Goal: Information Seeking & Learning: Learn about a topic

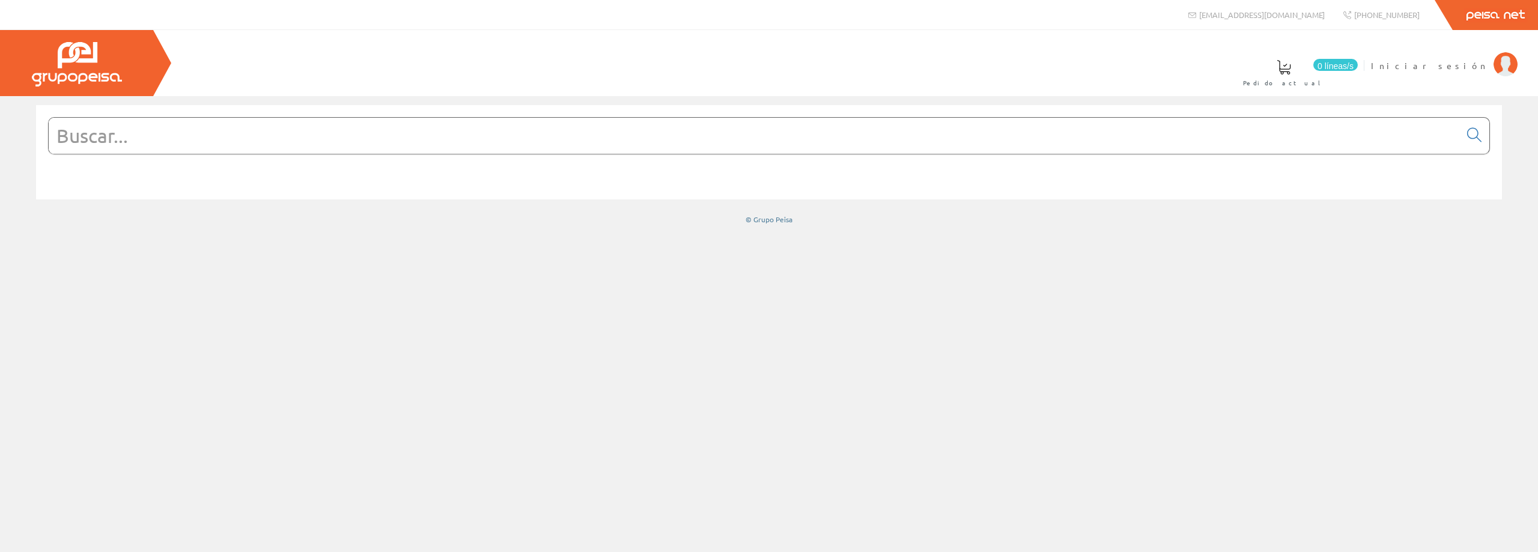
click at [680, 138] on input "text" at bounding box center [755, 136] width 1412 height 36
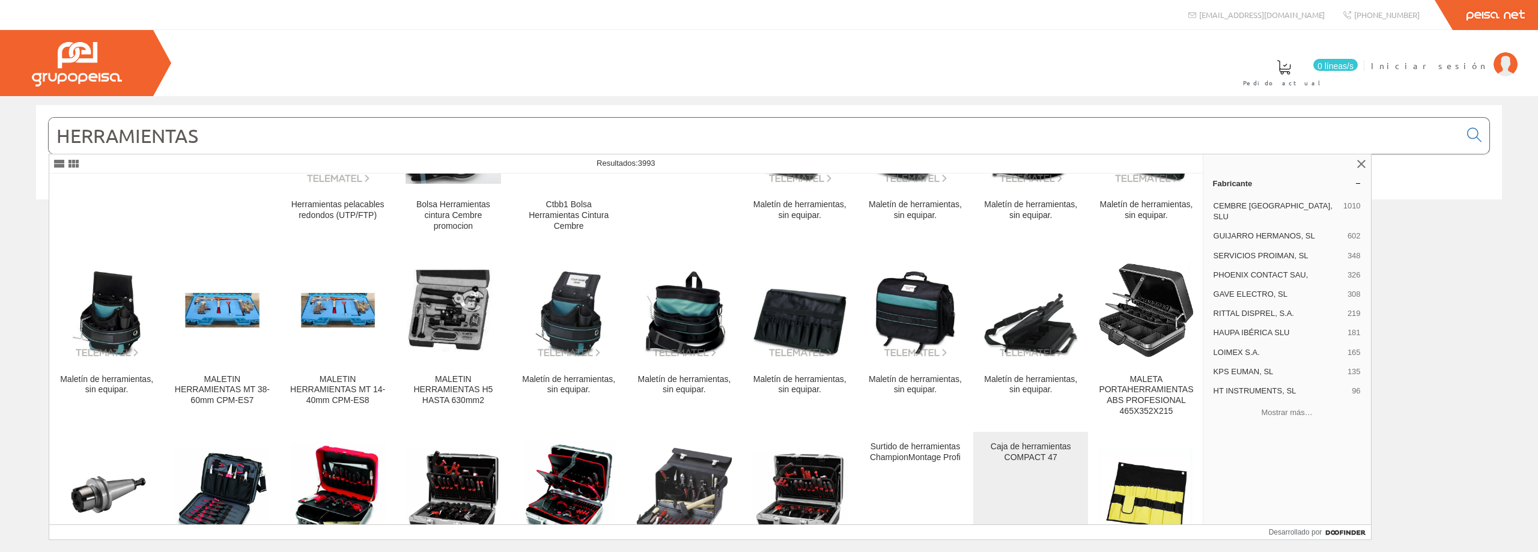
scroll to position [2404, 0]
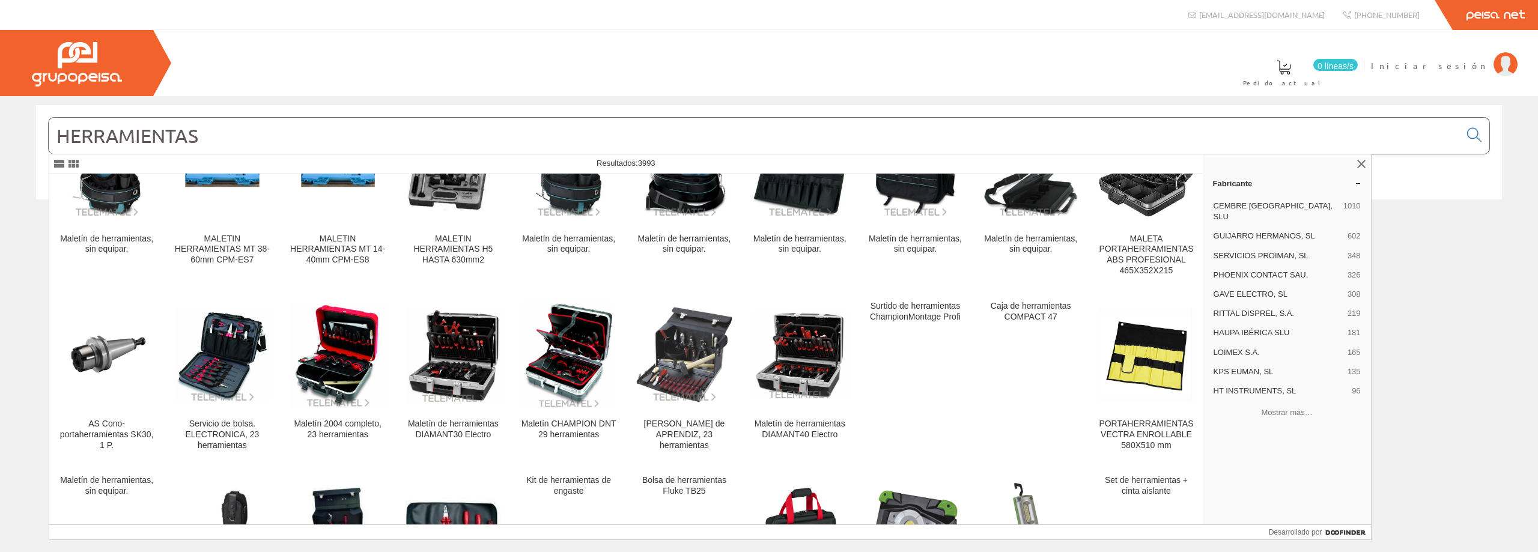
type input "HERRAMIENTAS"
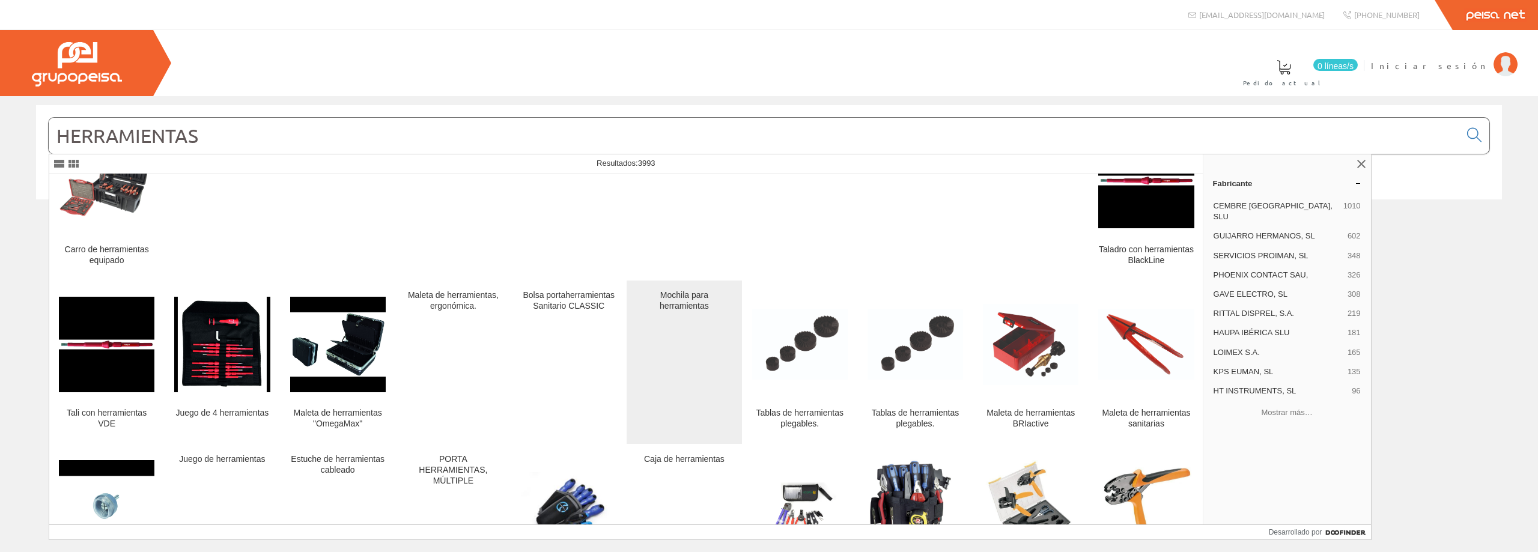
scroll to position [1863, 0]
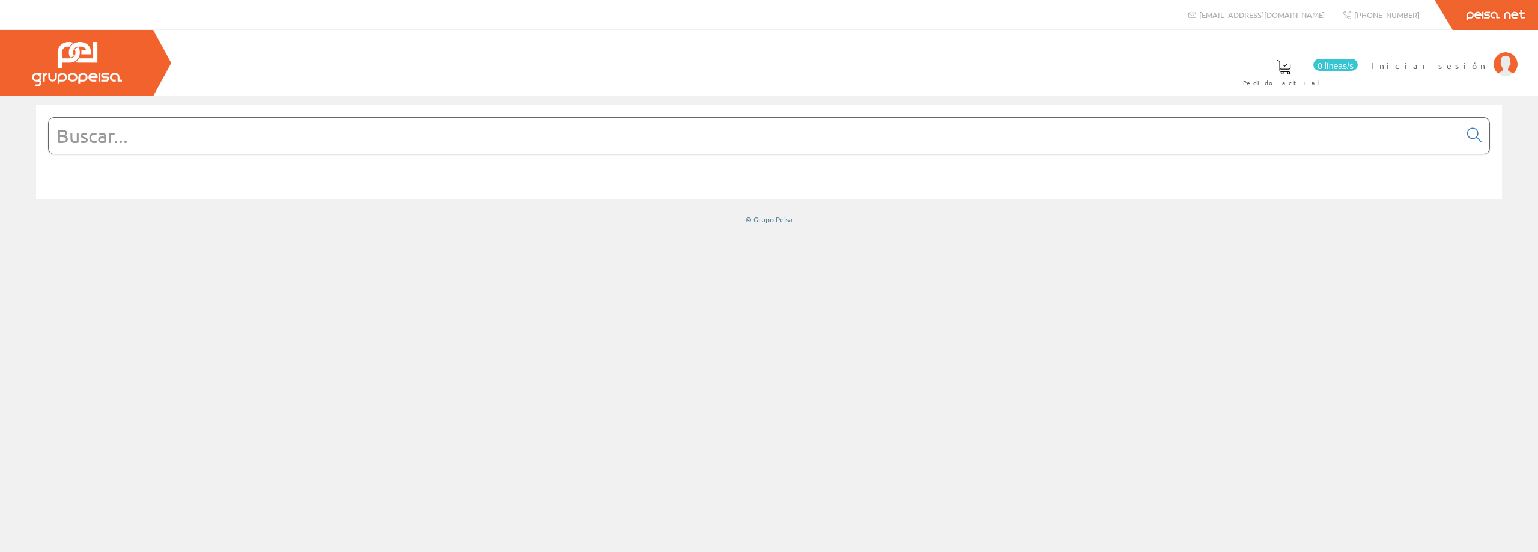
click at [1073, 148] on input "text" at bounding box center [755, 136] width 1412 height 36
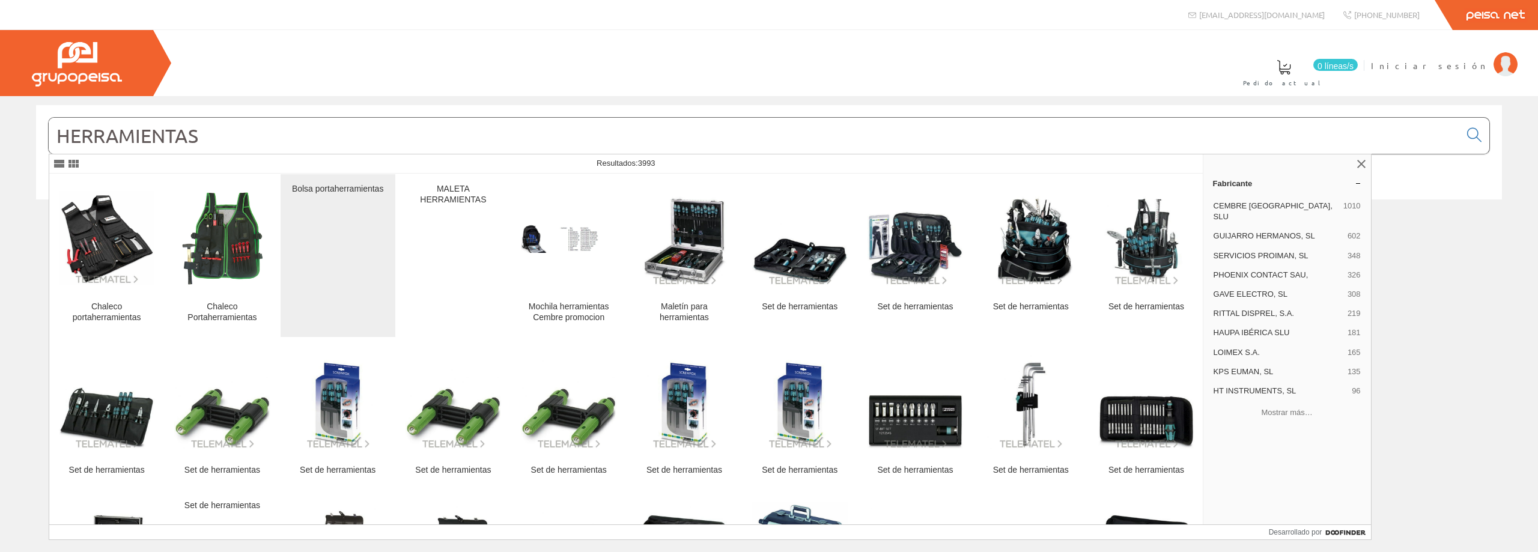
type input "HERRAMIENTAS"
click at [356, 226] on div "Bolsa portaherramientas" at bounding box center [338, 256] width 96 height 144
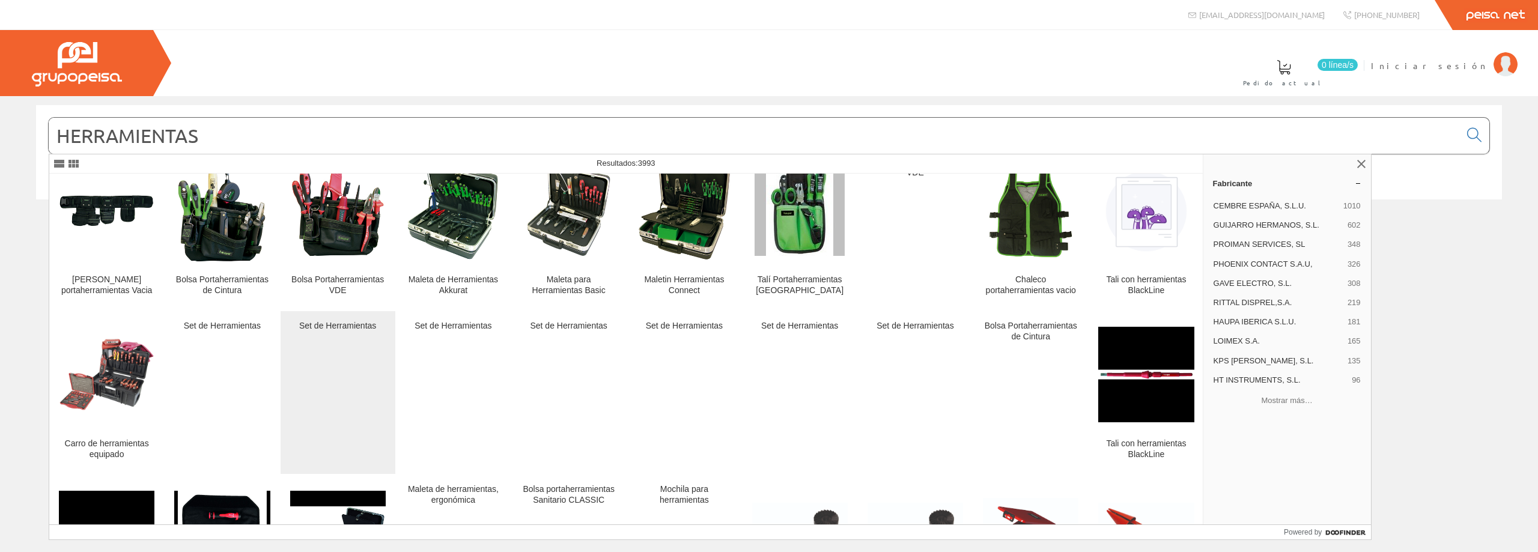
scroll to position [1442, 0]
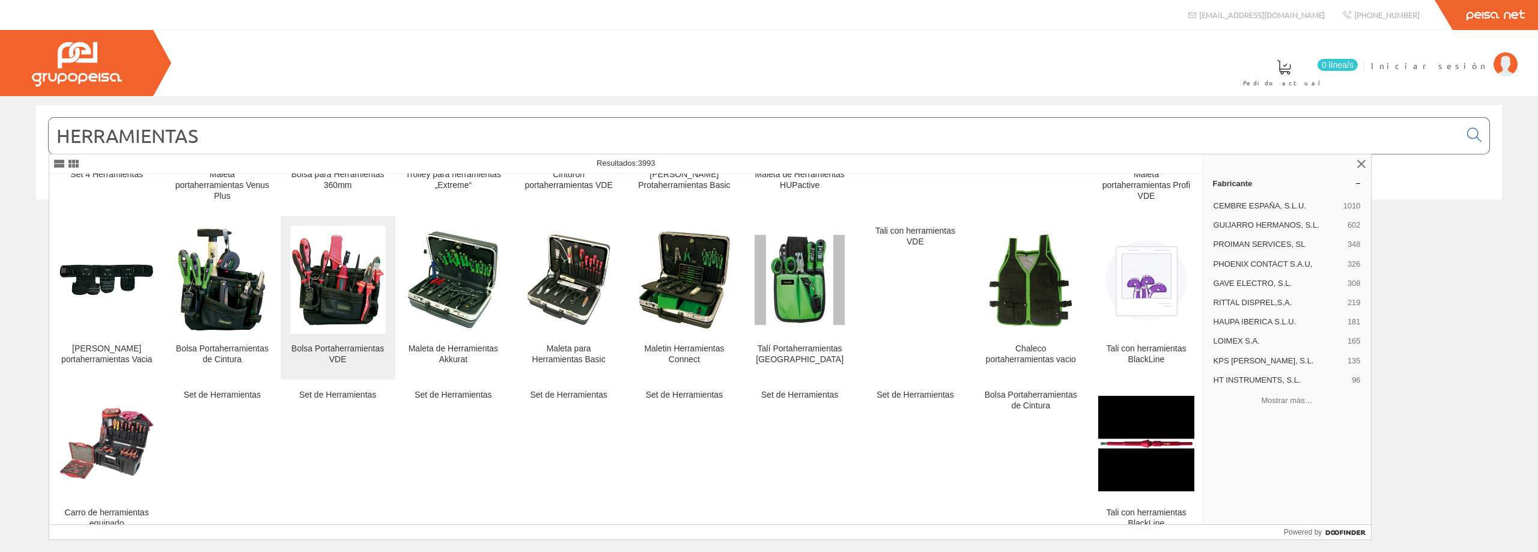
click at [344, 314] on img at bounding box center [338, 281] width 96 height 96
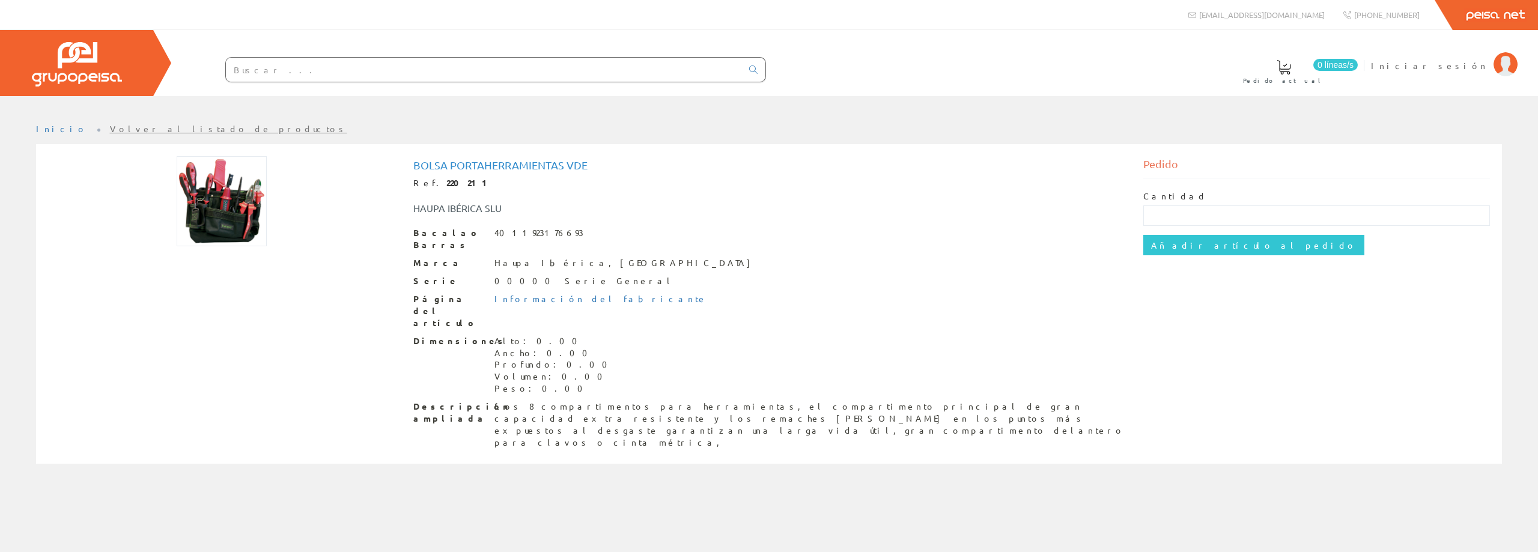
click at [224, 214] on img at bounding box center [222, 201] width 91 height 90
click at [514, 159] on font "Bolsa Portaherramientas VDE" at bounding box center [500, 165] width 174 height 13
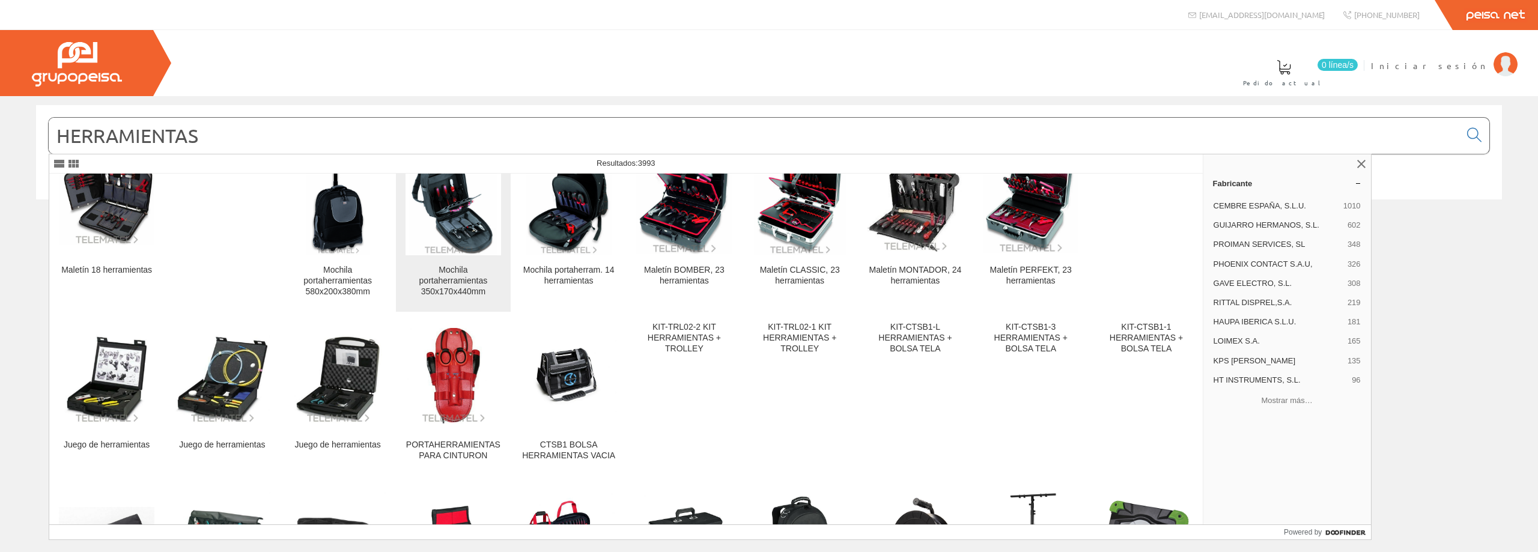
scroll to position [911, 0]
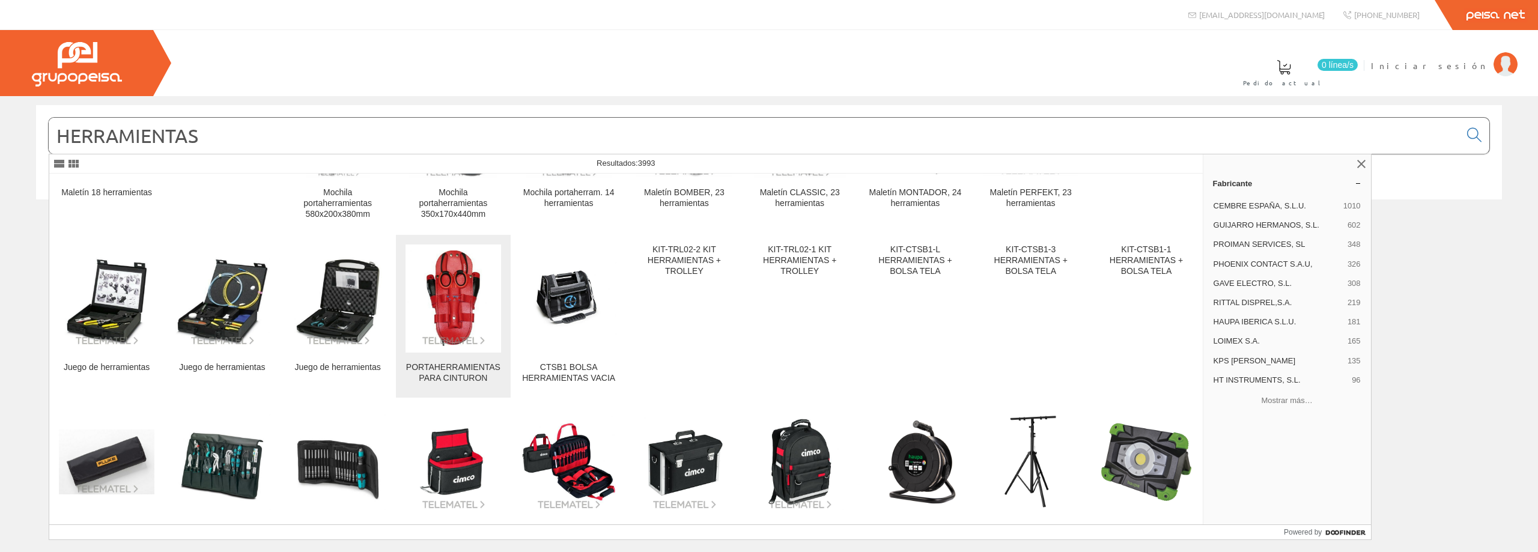
click at [456, 312] on img at bounding box center [454, 299] width 96 height 96
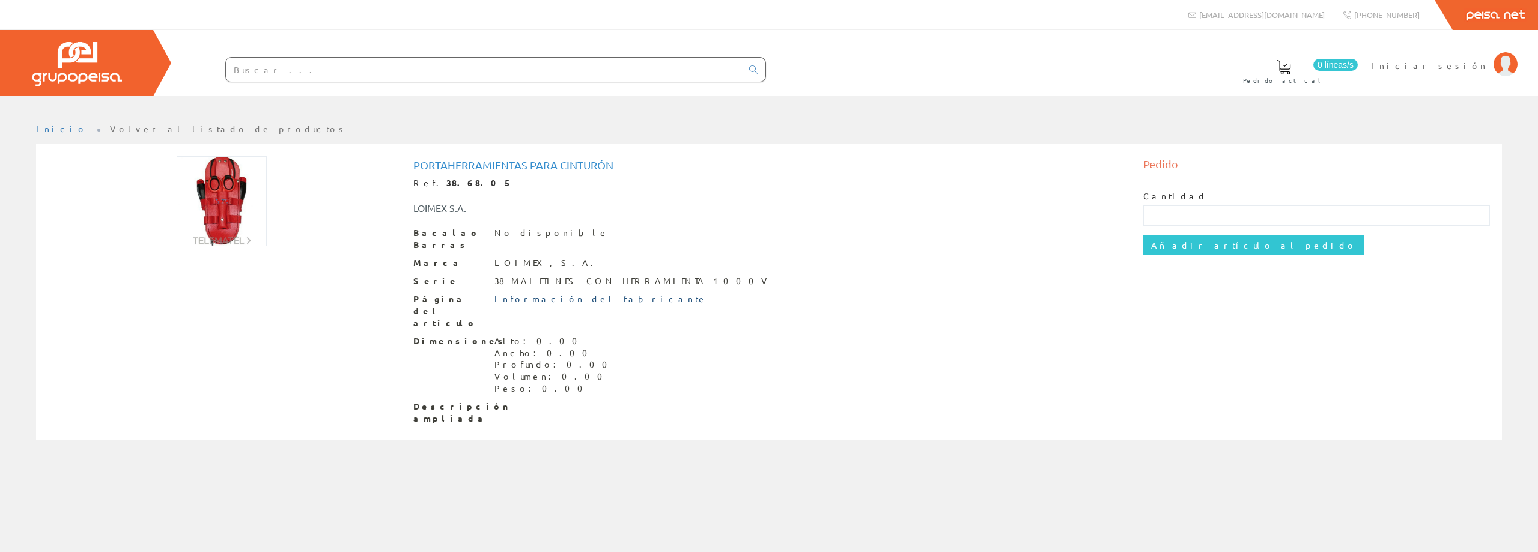
click at [561, 293] on font "Información del fabricante" at bounding box center [601, 298] width 213 height 11
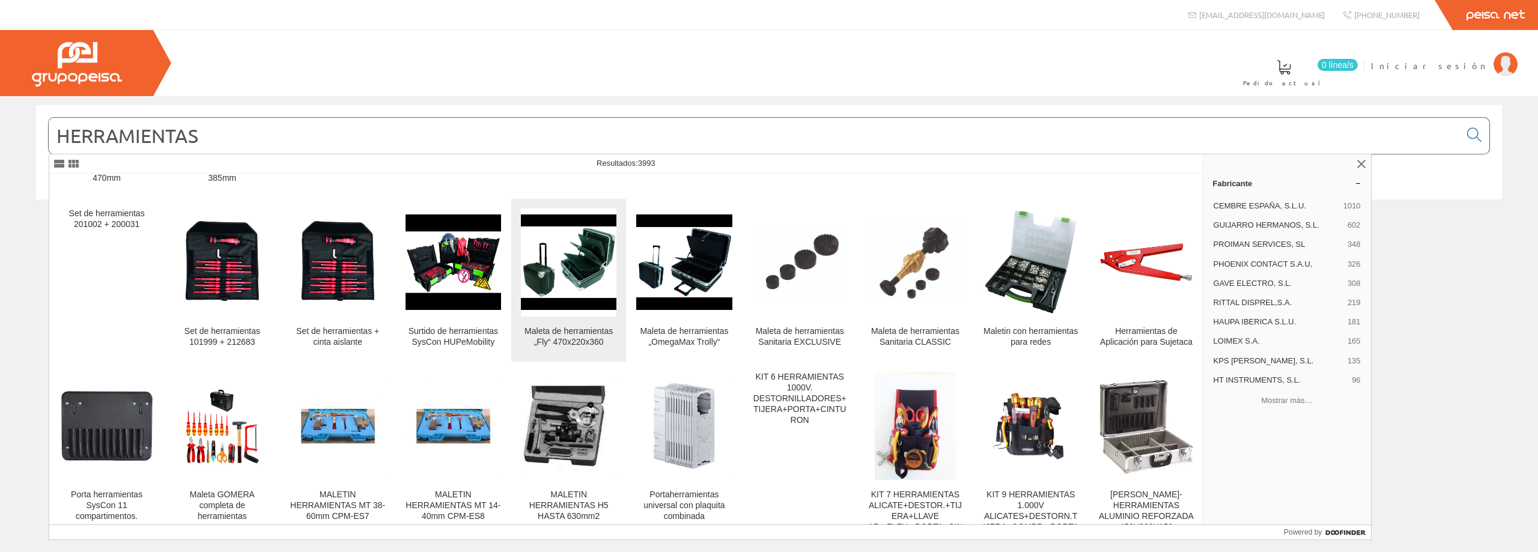
scroll to position [3255, 0]
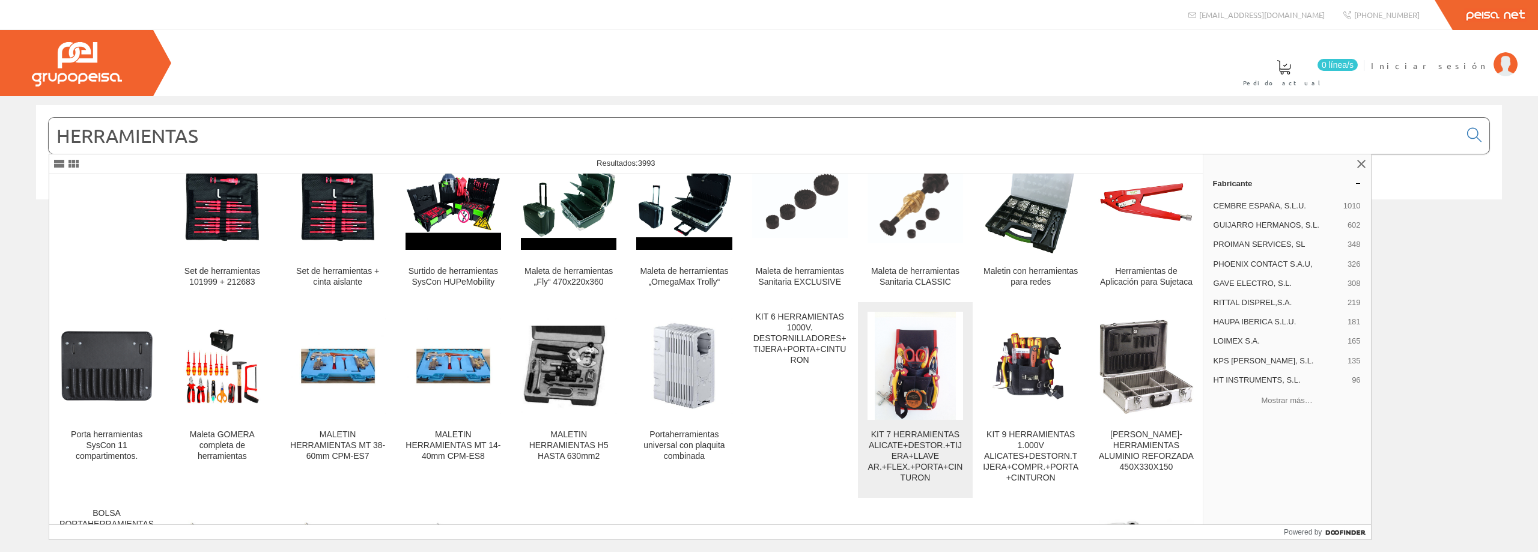
click at [903, 395] on img at bounding box center [915, 366] width 81 height 108
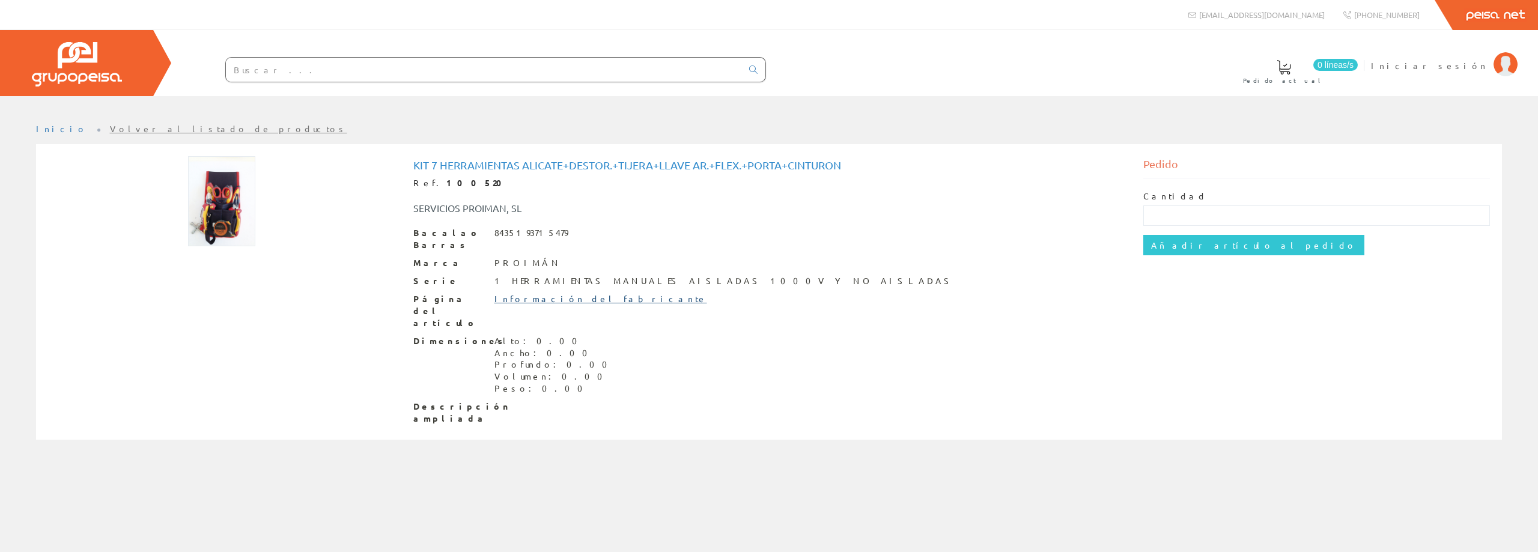
click at [574, 293] on font "Información del fabricante" at bounding box center [601, 298] width 213 height 11
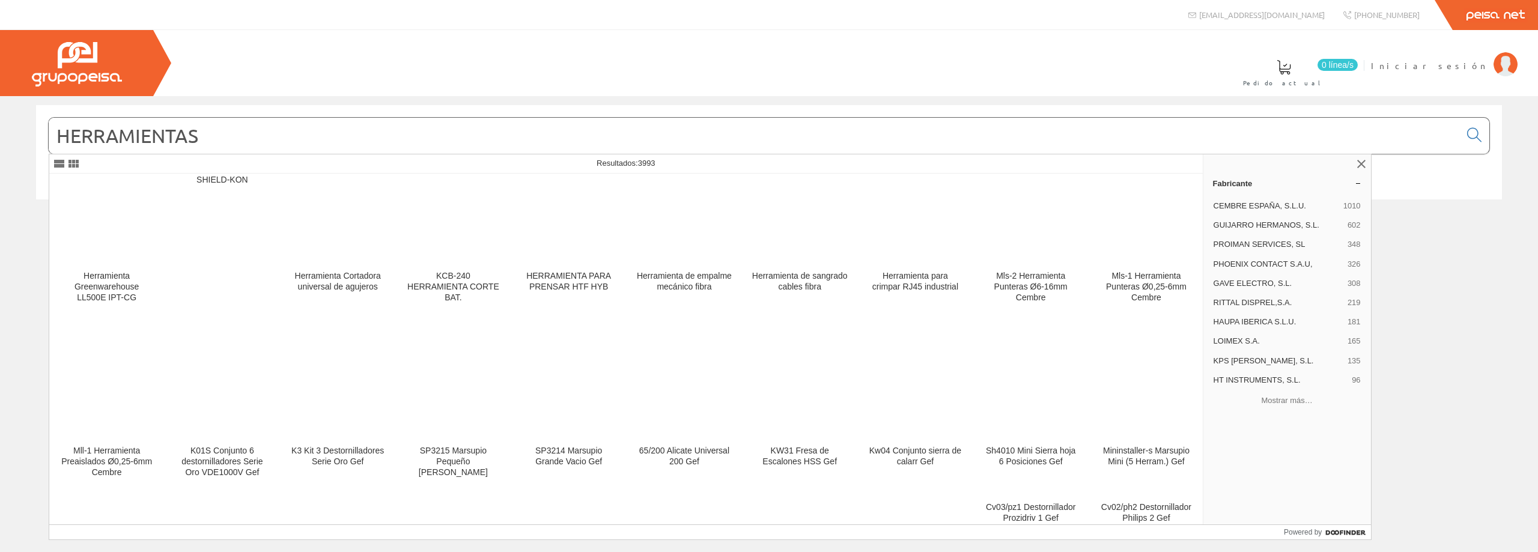
scroll to position [14983, 0]
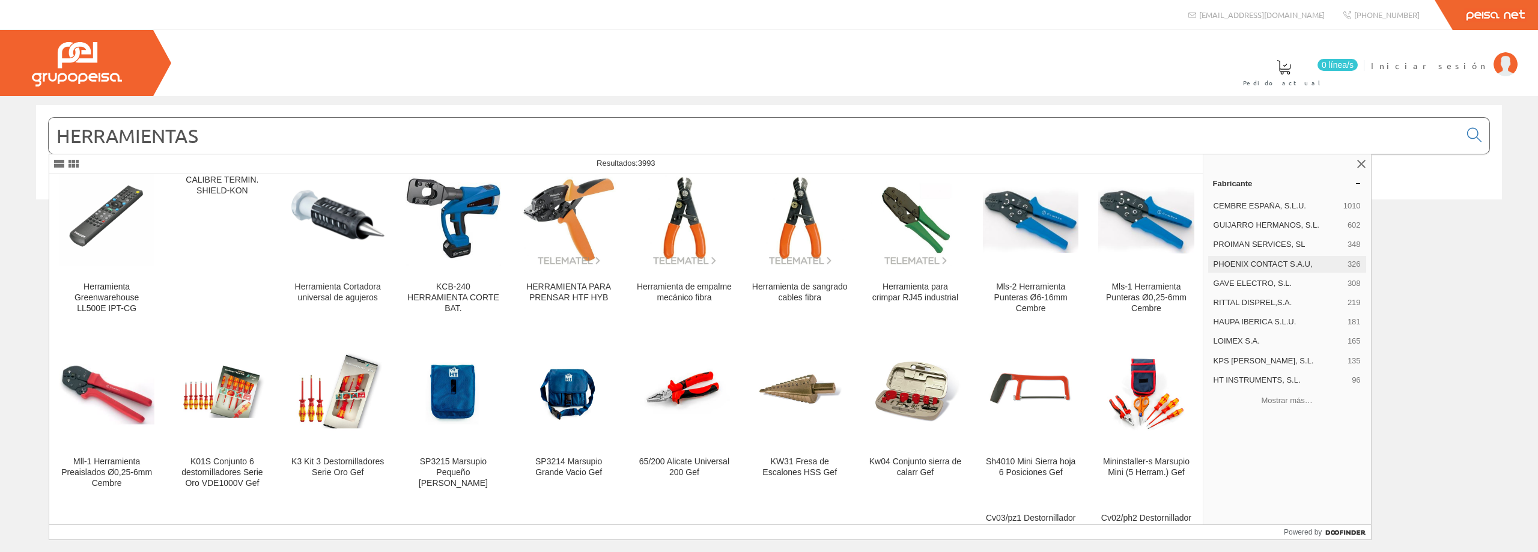
click at [1239, 266] on span "PHOENIX CONTACT S.A.U," at bounding box center [1278, 264] width 129 height 11
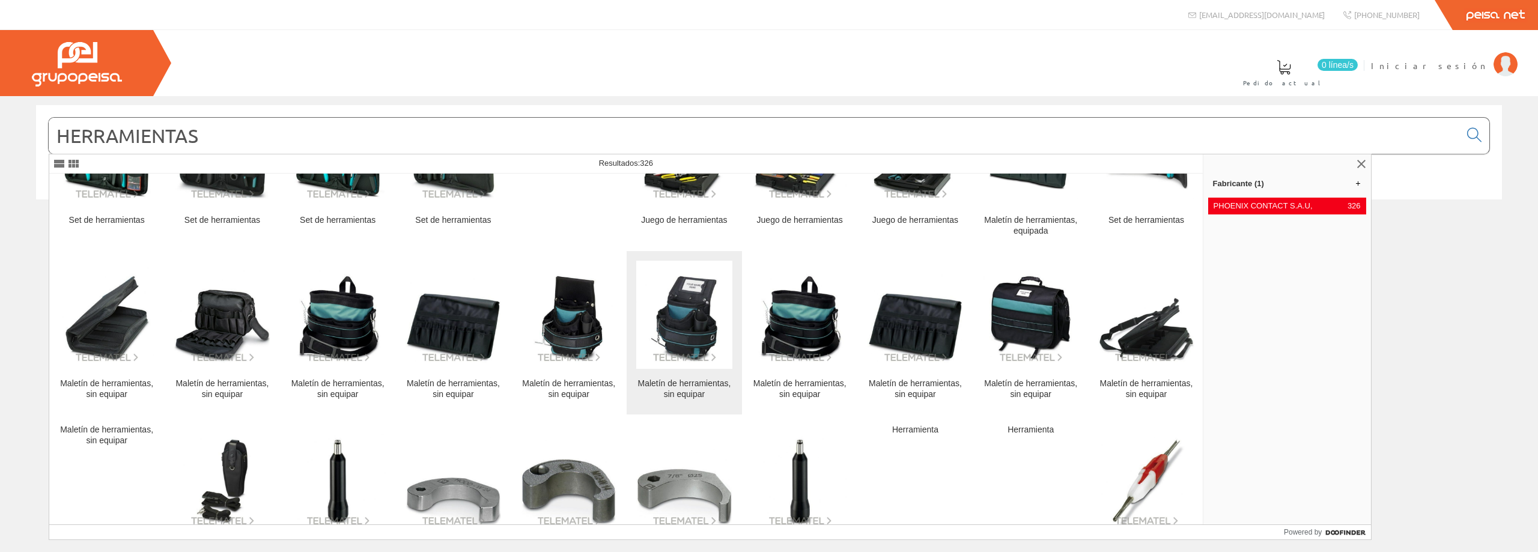
scroll to position [802, 0]
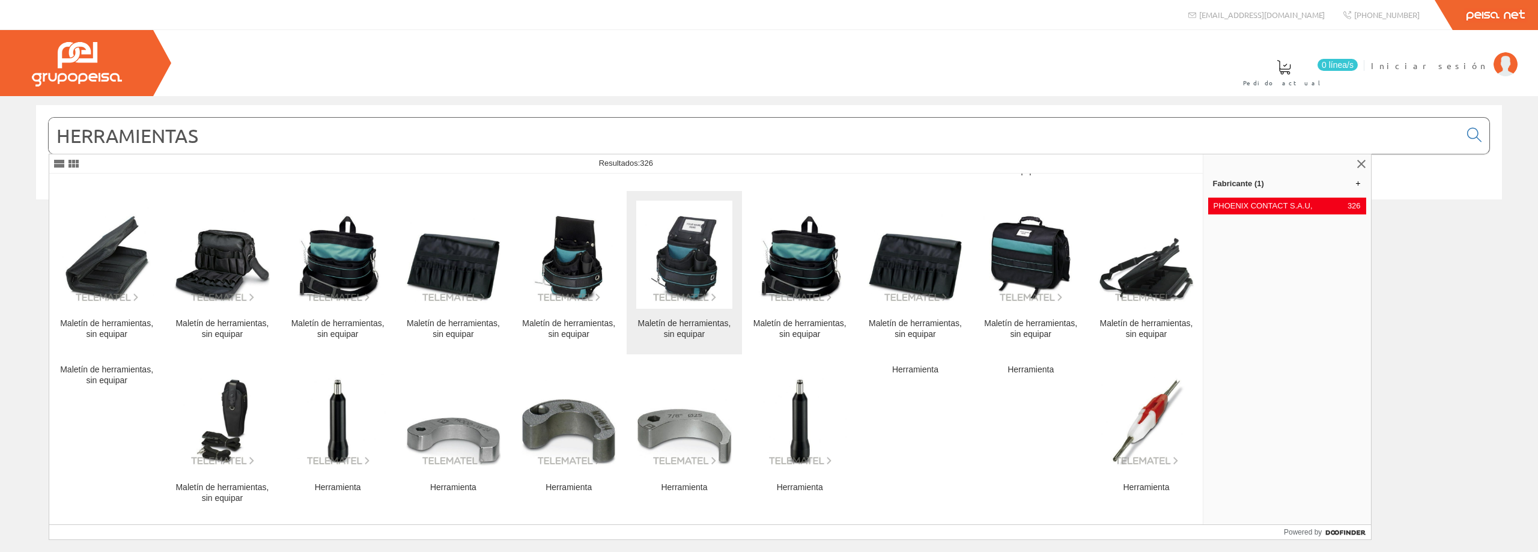
click at [683, 282] on img at bounding box center [684, 255] width 96 height 96
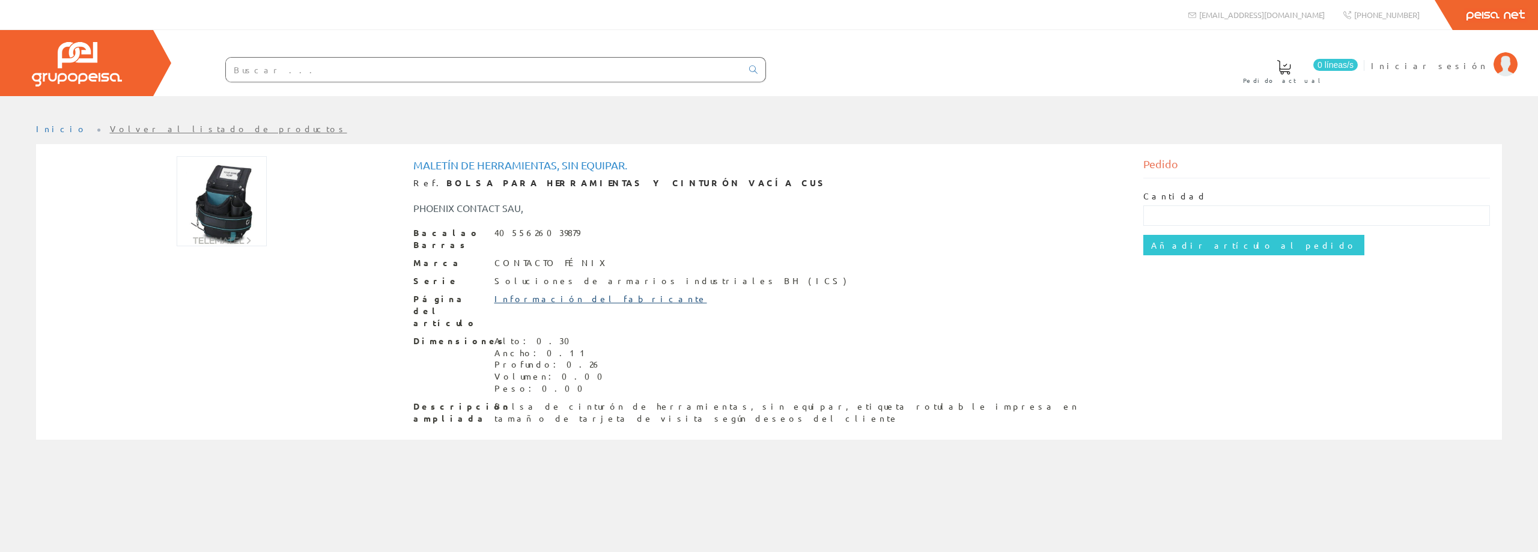
click at [555, 293] on font "Información del fabricante" at bounding box center [601, 298] width 213 height 11
click at [236, 234] on img at bounding box center [222, 201] width 90 height 90
click at [1453, 66] on font "Iniciar sesión" at bounding box center [1429, 65] width 117 height 11
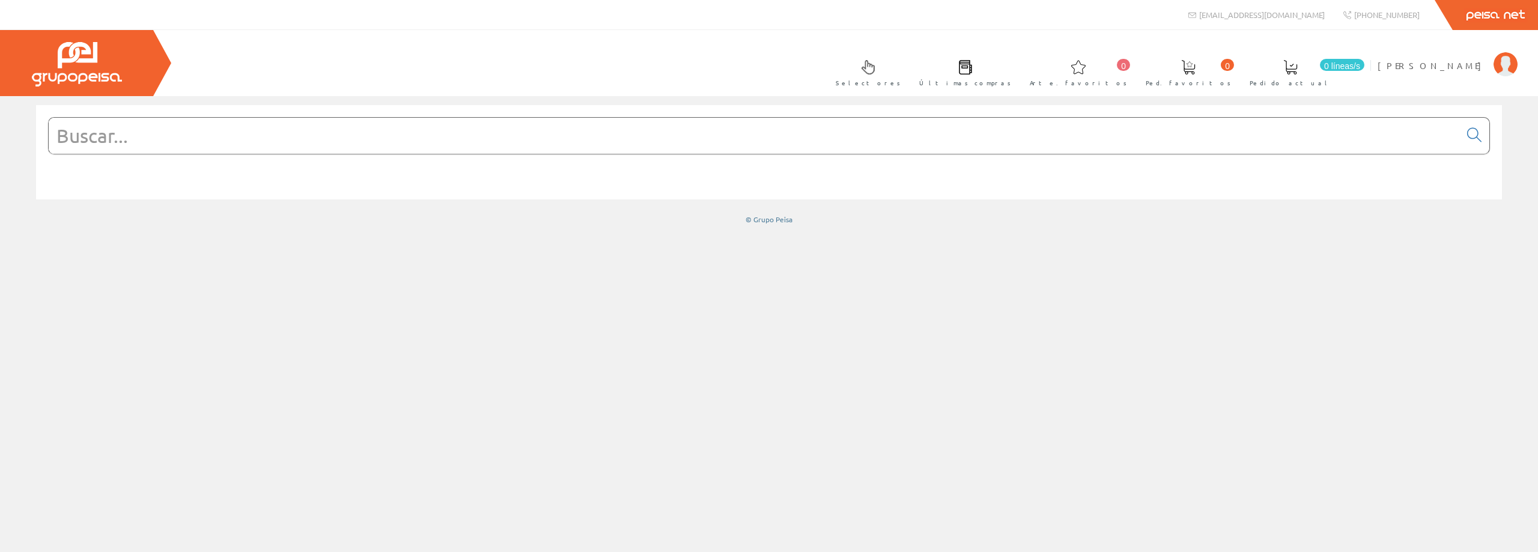
click at [331, 141] on input "text" at bounding box center [755, 136] width 1412 height 36
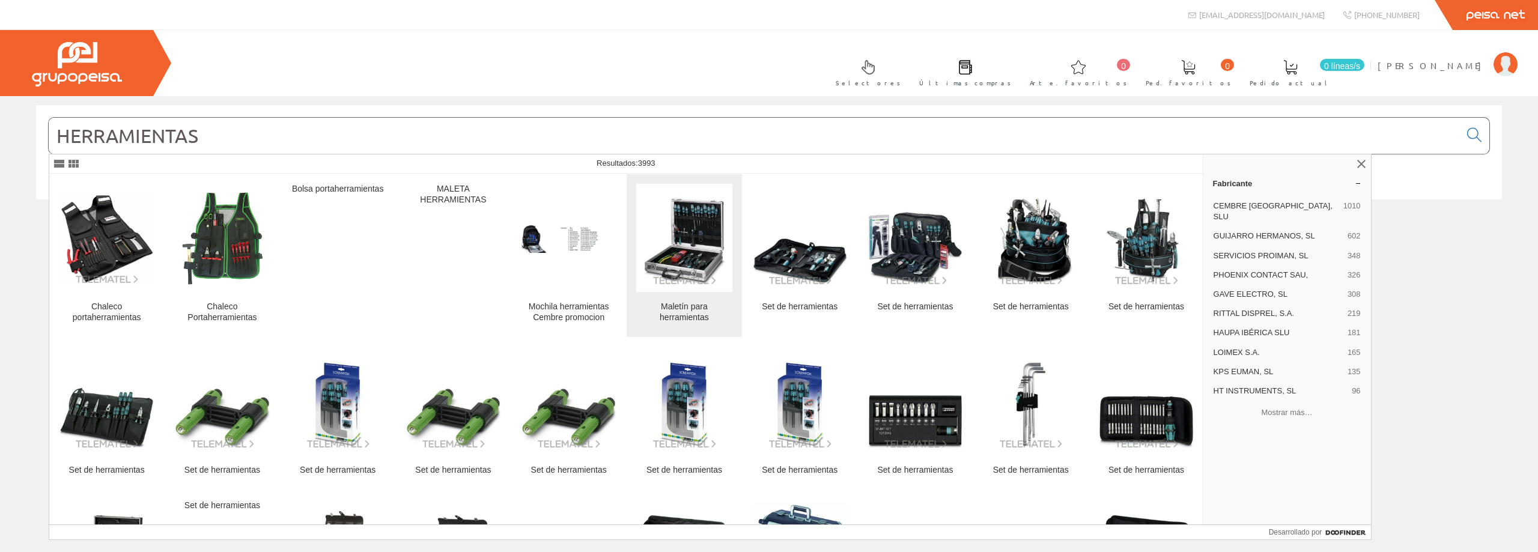
type input "HERRAMIENTAS"
click at [682, 270] on img at bounding box center [684, 238] width 96 height 96
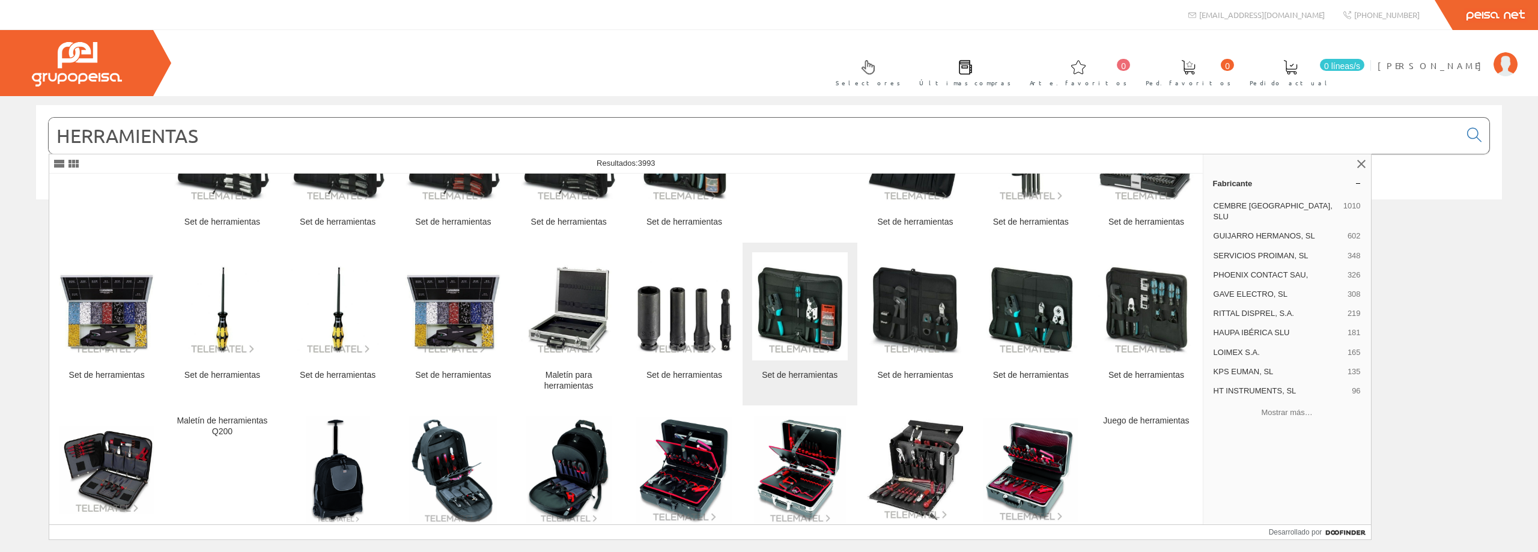
scroll to position [611, 0]
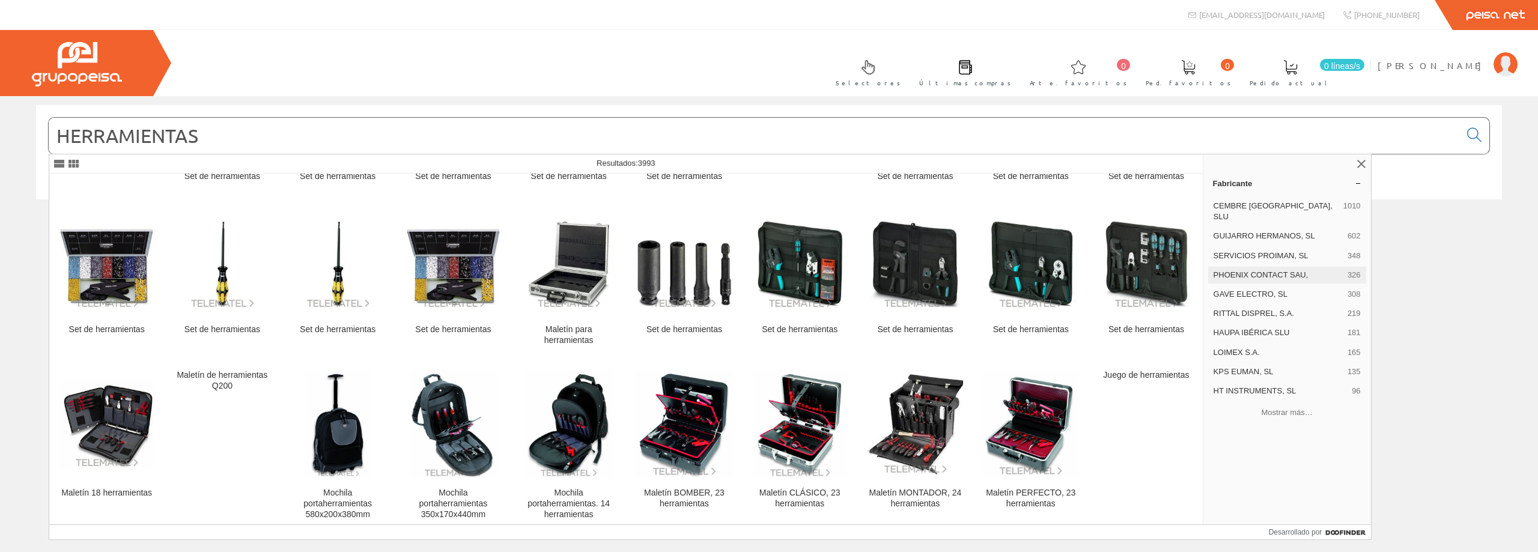
click at [1265, 270] on font "PHOENIX CONTACT SAU," at bounding box center [1261, 274] width 95 height 9
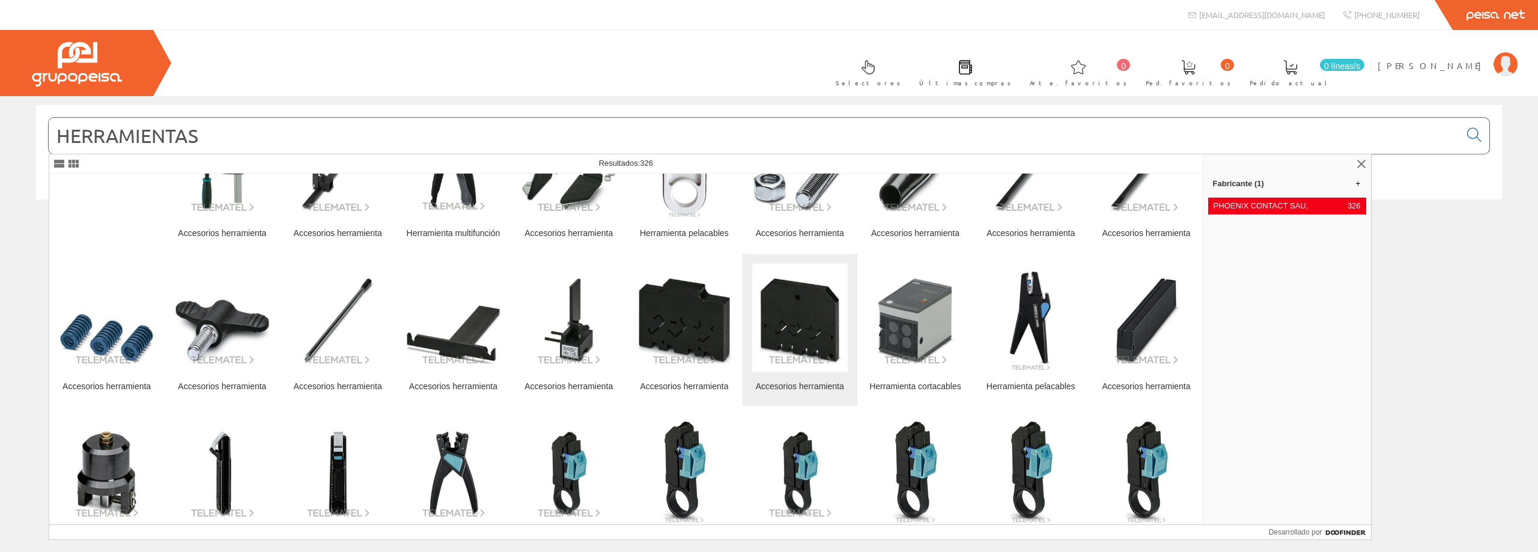
scroll to position [2163, 0]
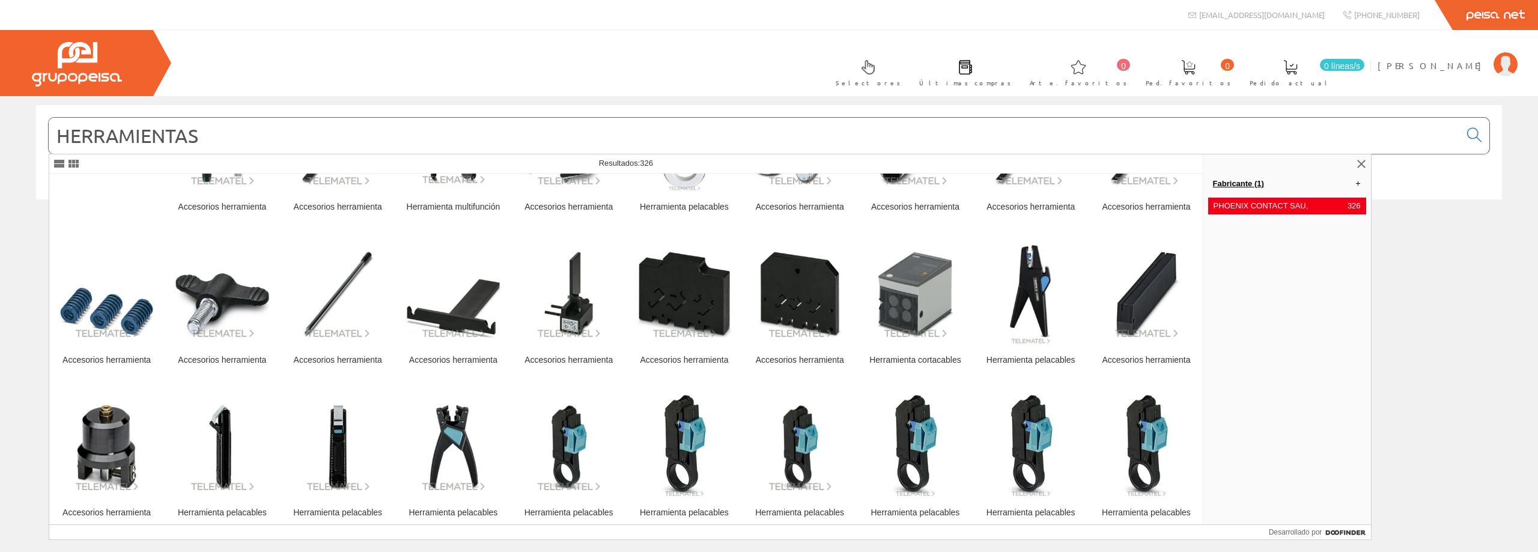
click at [1350, 185] on link "Fabricante (1)" at bounding box center [1288, 183] width 168 height 19
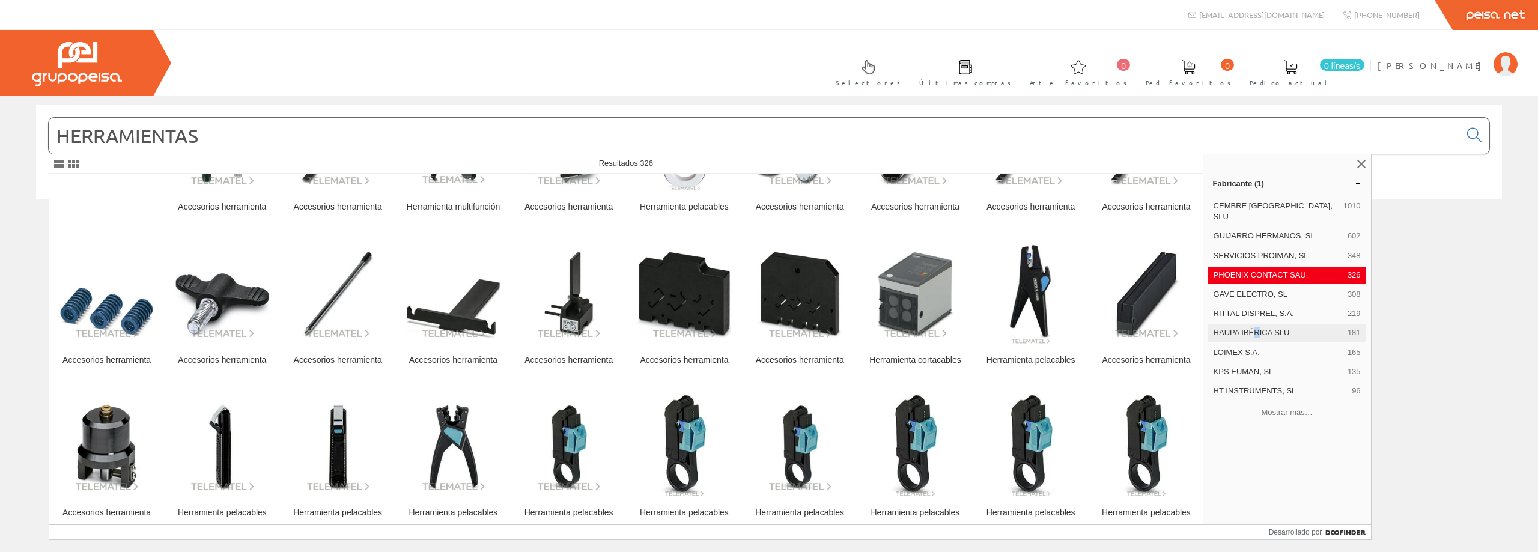
click at [1261, 328] on font "HAUPA IBÉRICA SLU" at bounding box center [1252, 332] width 76 height 9
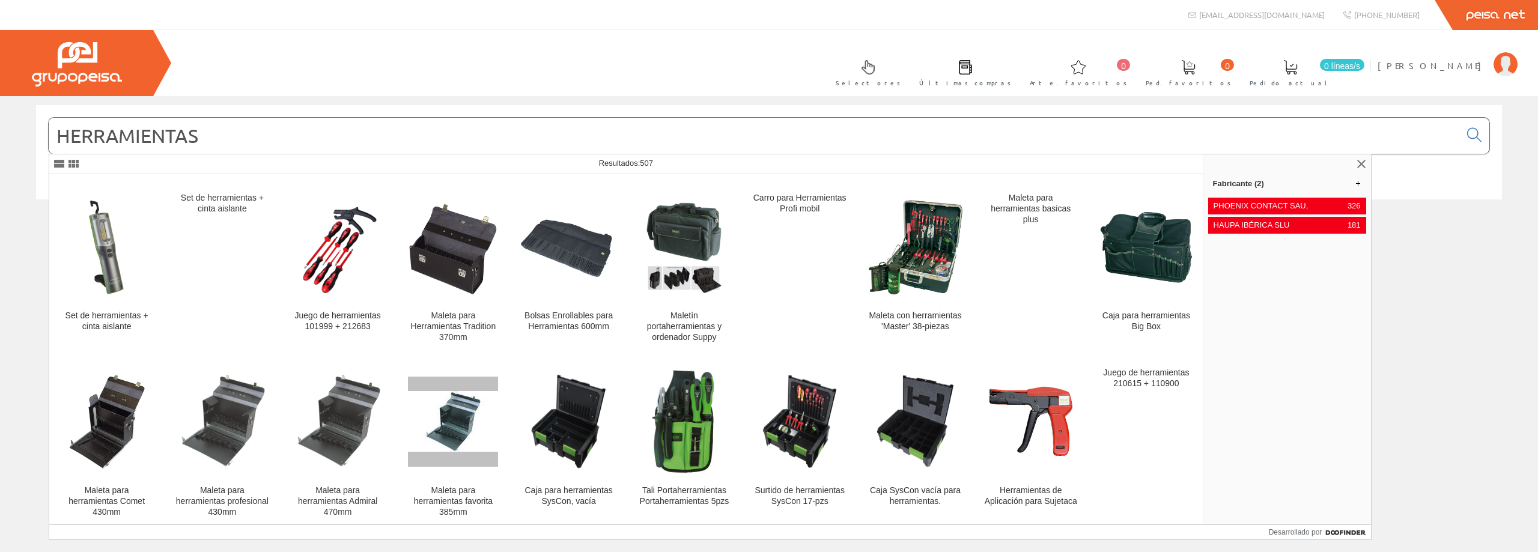
scroll to position [1502, 0]
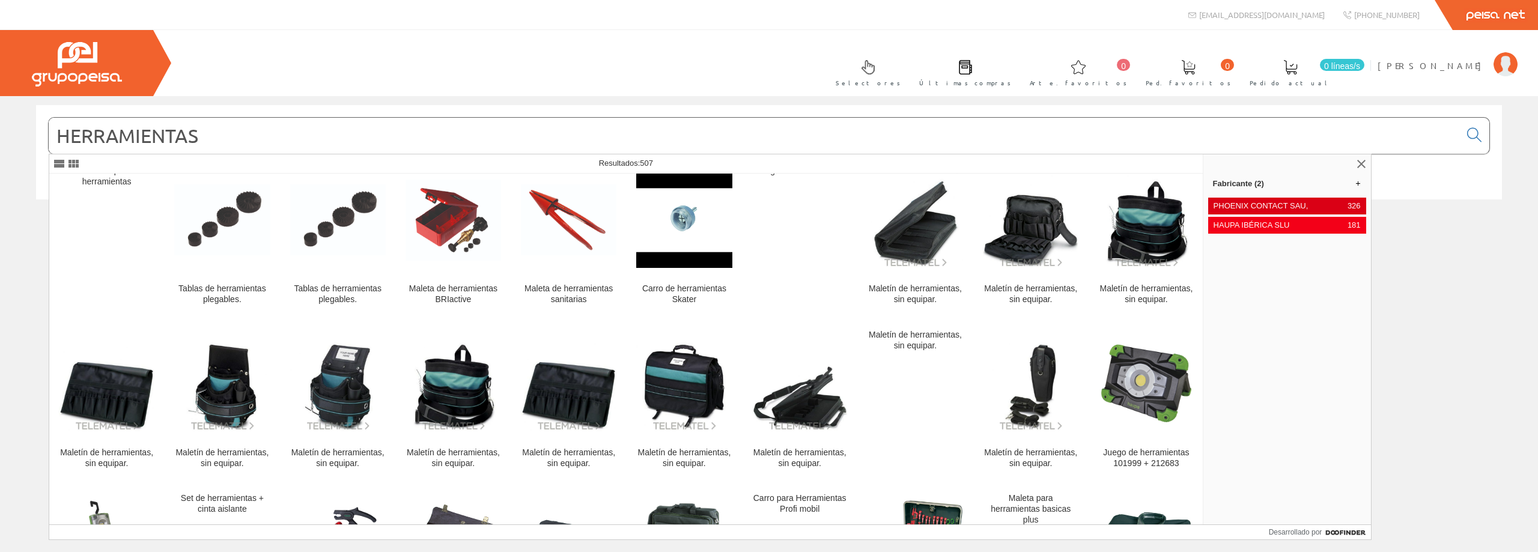
click at [1289, 201] on font "PHOENIX CONTACT SAU," at bounding box center [1261, 205] width 95 height 9
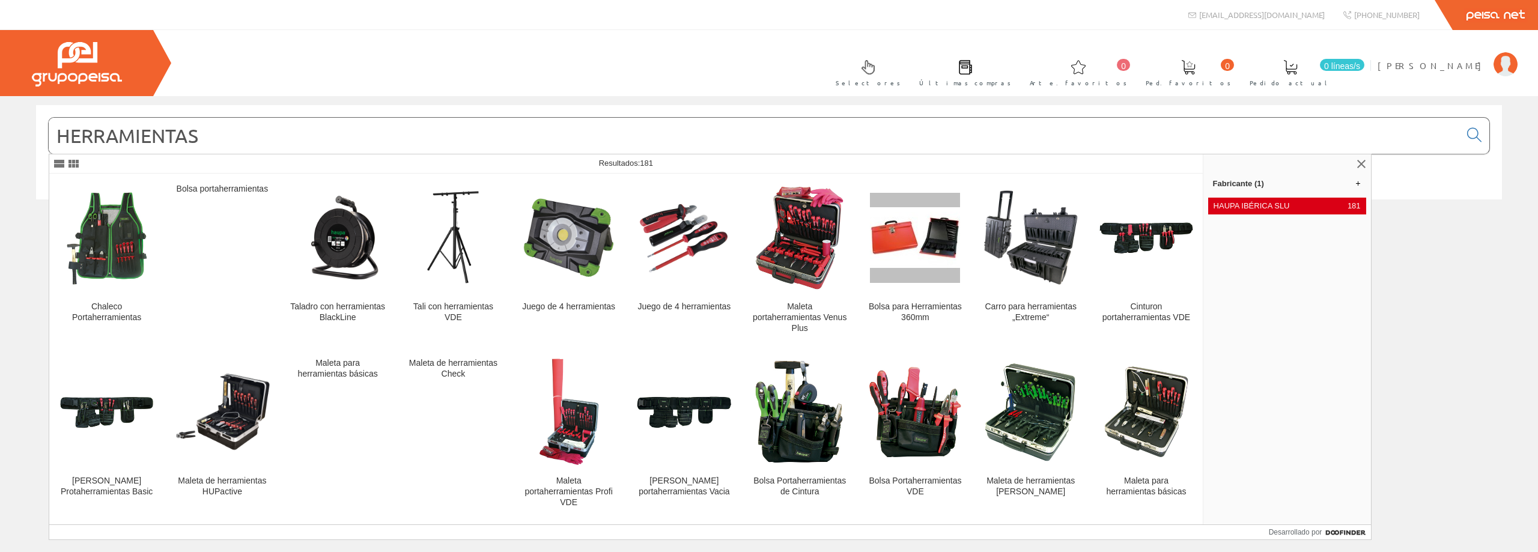
click at [1329, 206] on span "HAUPA IBÉRICA SLU" at bounding box center [1278, 206] width 129 height 11
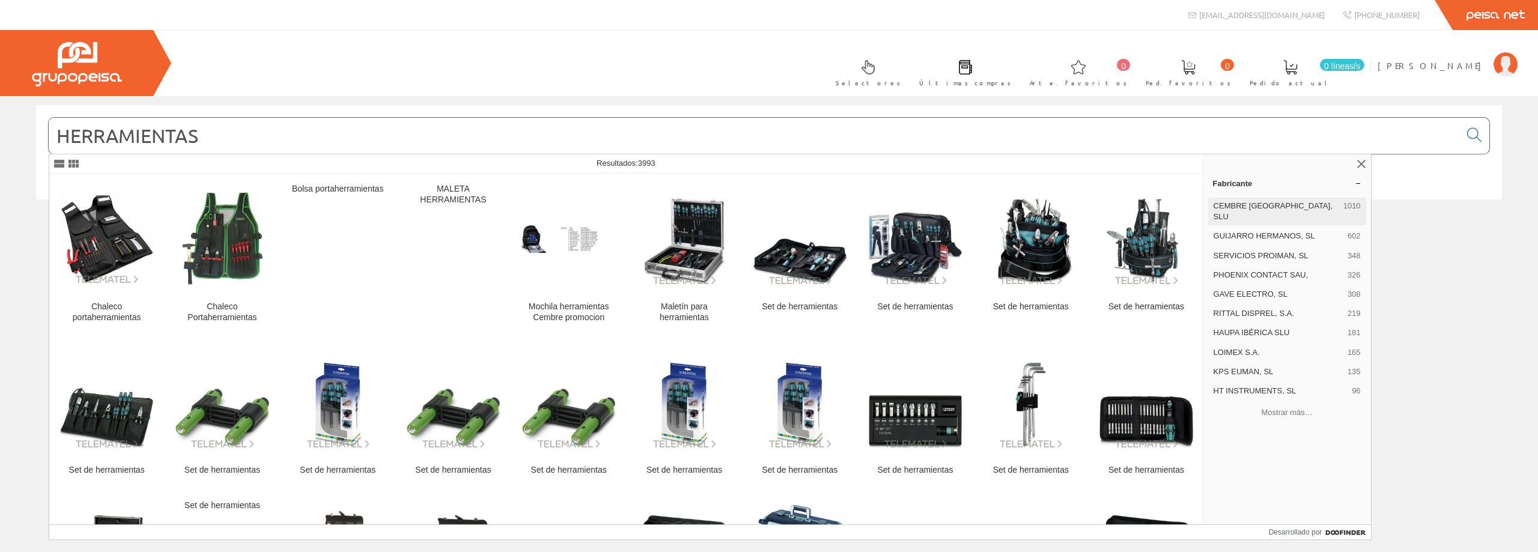
click at [1249, 200] on div "CEMBRE ESPAÑA, SLU 1010" at bounding box center [1288, 212] width 158 height 28
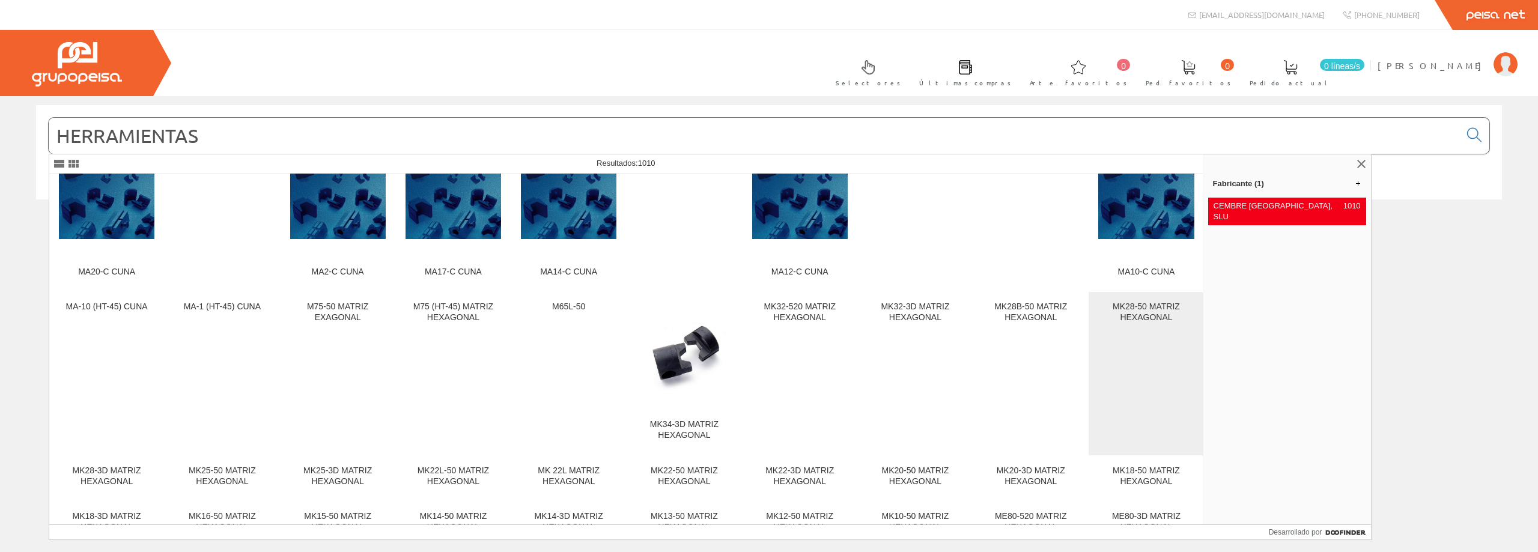
scroll to position [2397, 0]
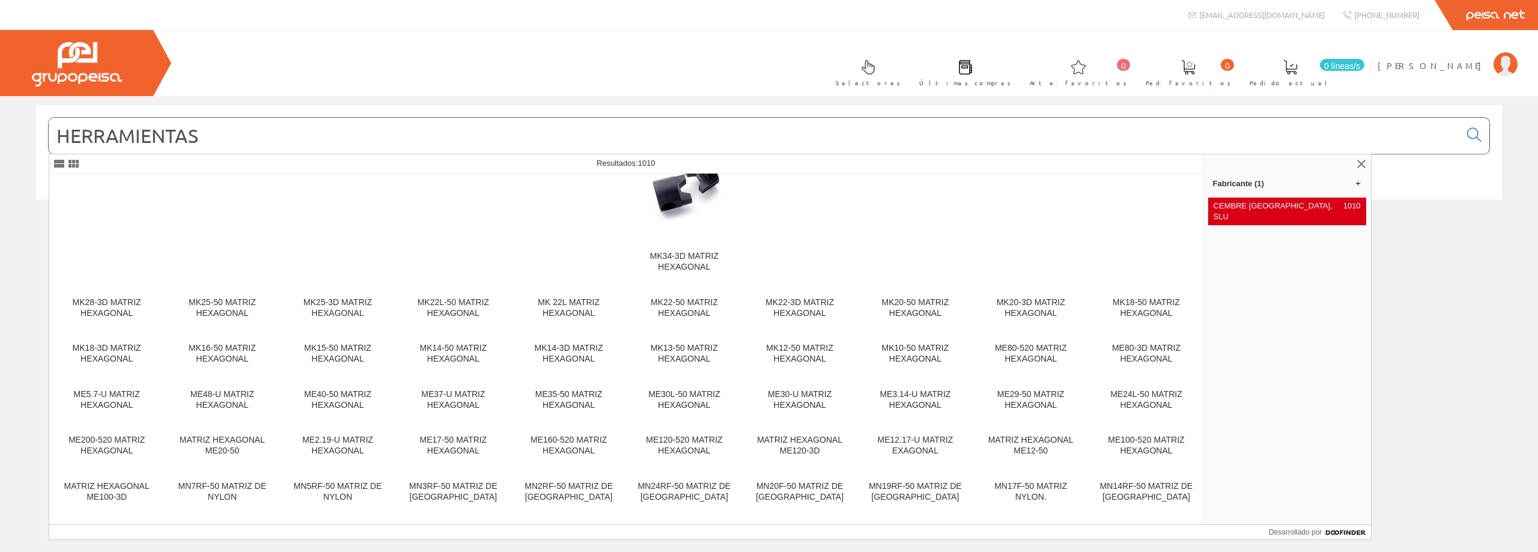
click at [1264, 212] on div "CEMBRE ESPAÑA, SLU 1010" at bounding box center [1288, 212] width 158 height 28
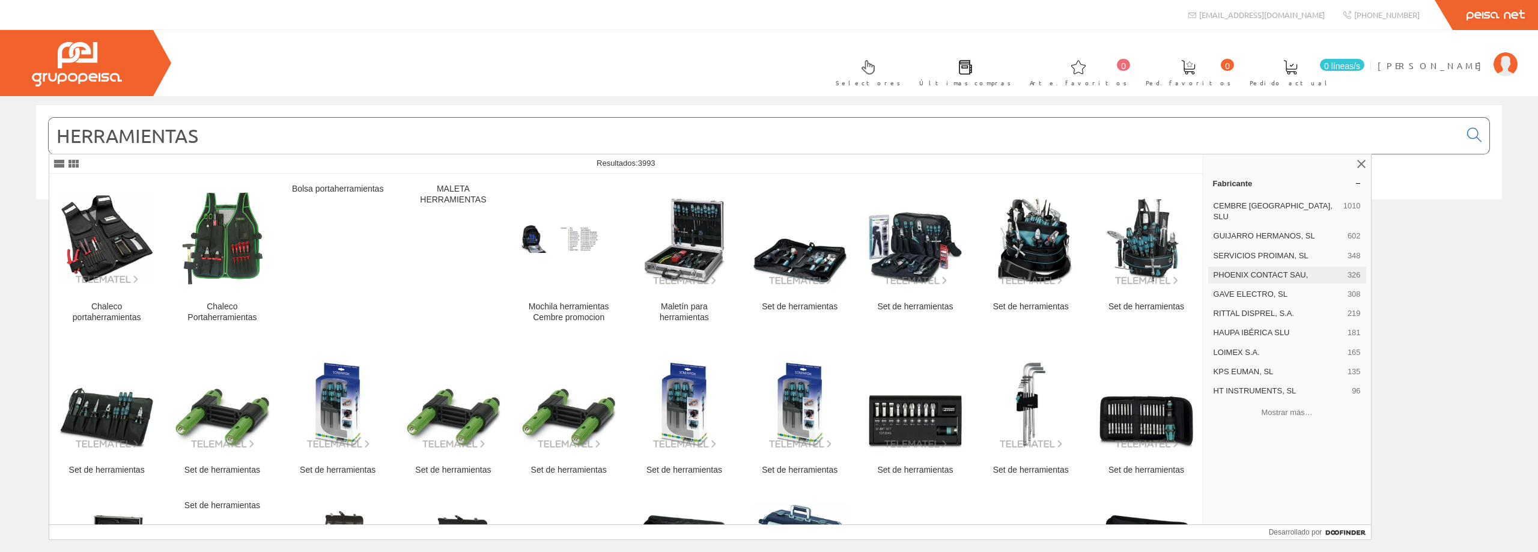
click at [1242, 270] on font "PHOENIX CONTACT SAU," at bounding box center [1261, 274] width 95 height 9
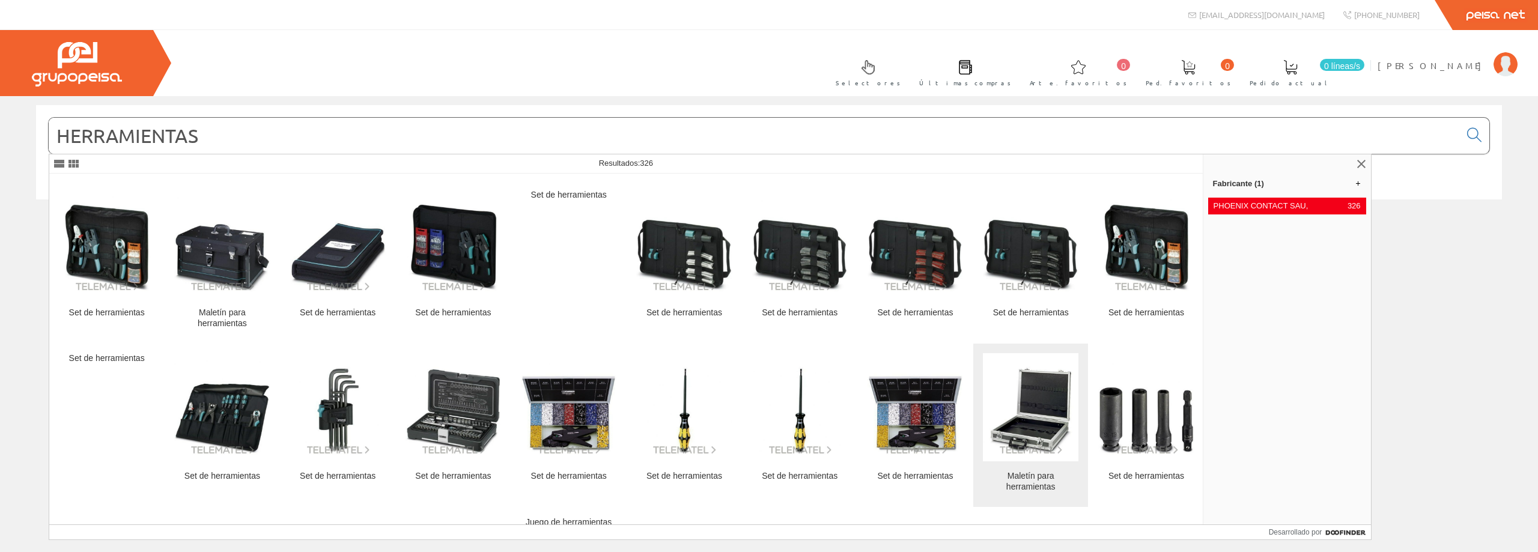
scroll to position [381, 0]
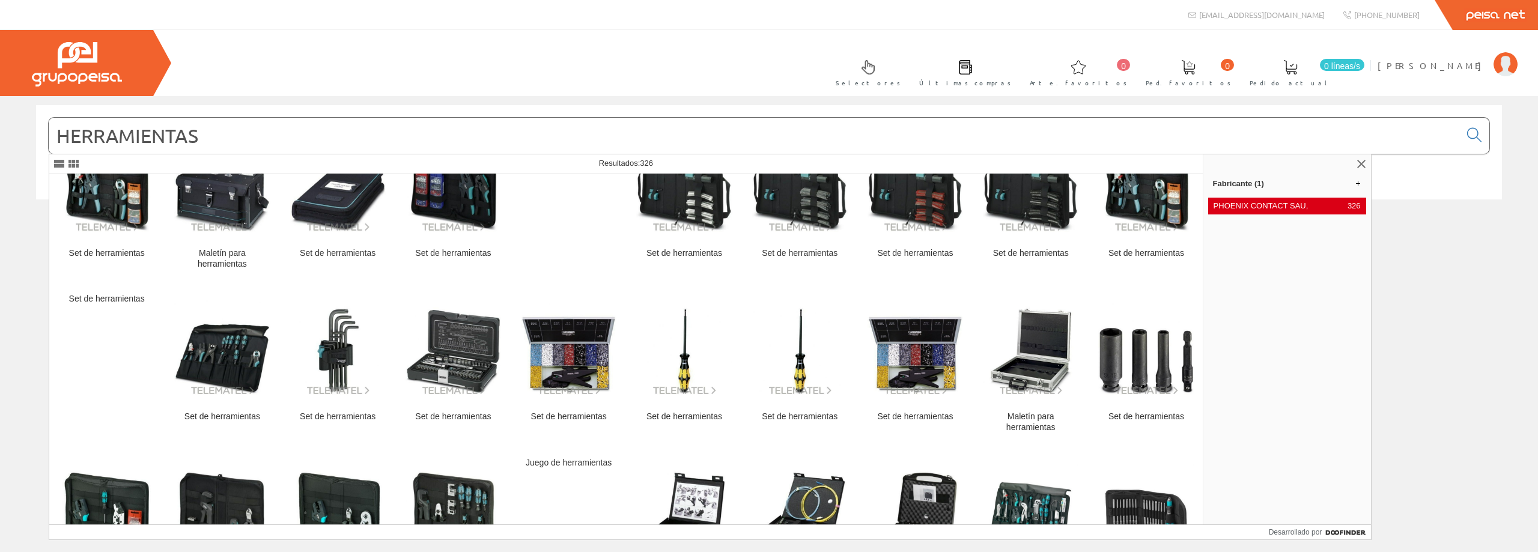
click at [1313, 204] on span "PHOENIX CONTACT SAU," at bounding box center [1278, 206] width 129 height 11
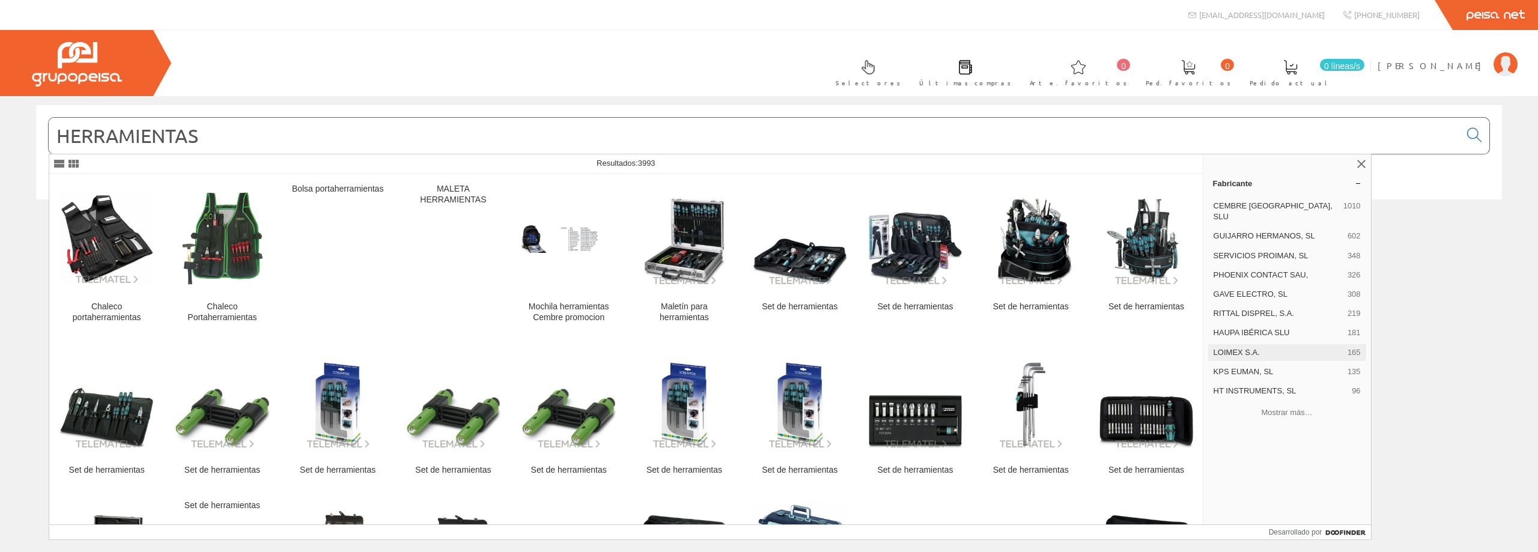
click at [1263, 347] on span "LOIMEX S.A." at bounding box center [1278, 352] width 129 height 11
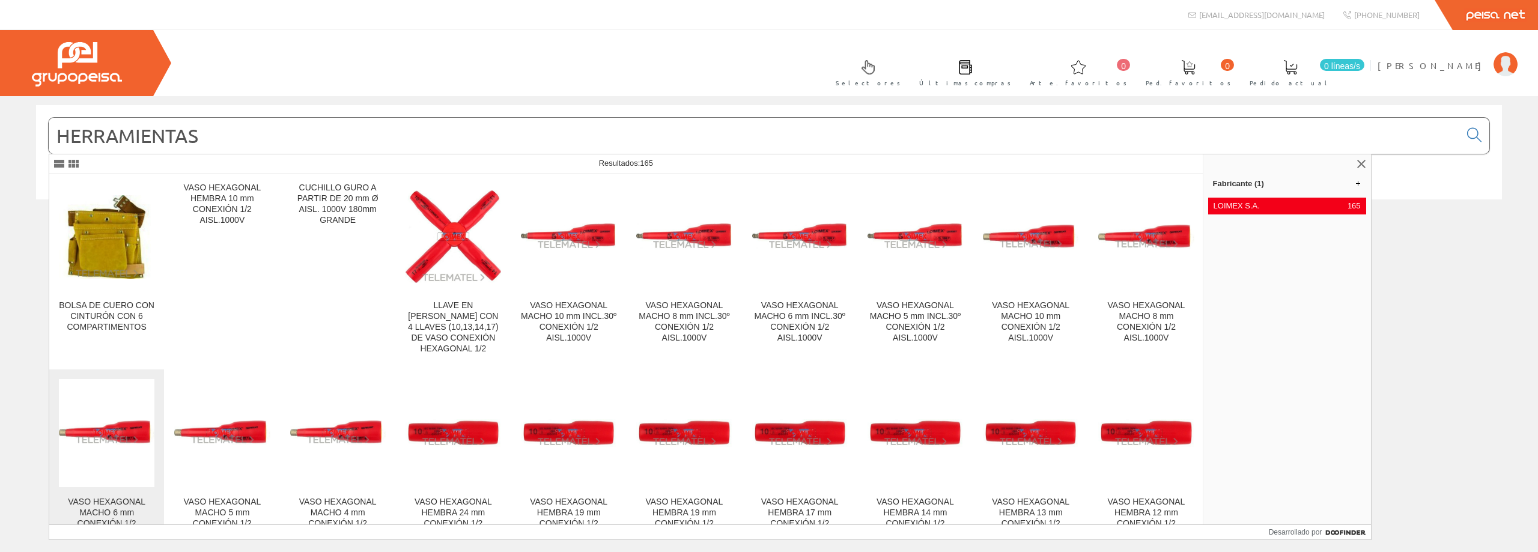
scroll to position [2178, 0]
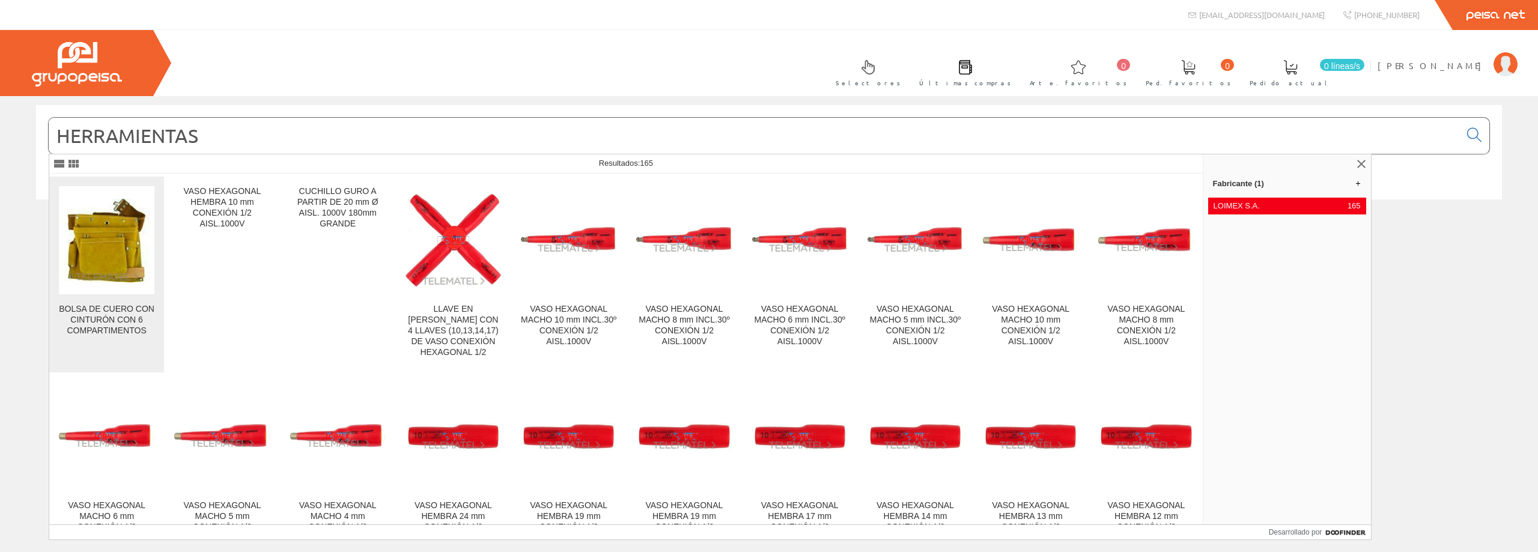
click at [121, 244] on img at bounding box center [107, 241] width 96 height 84
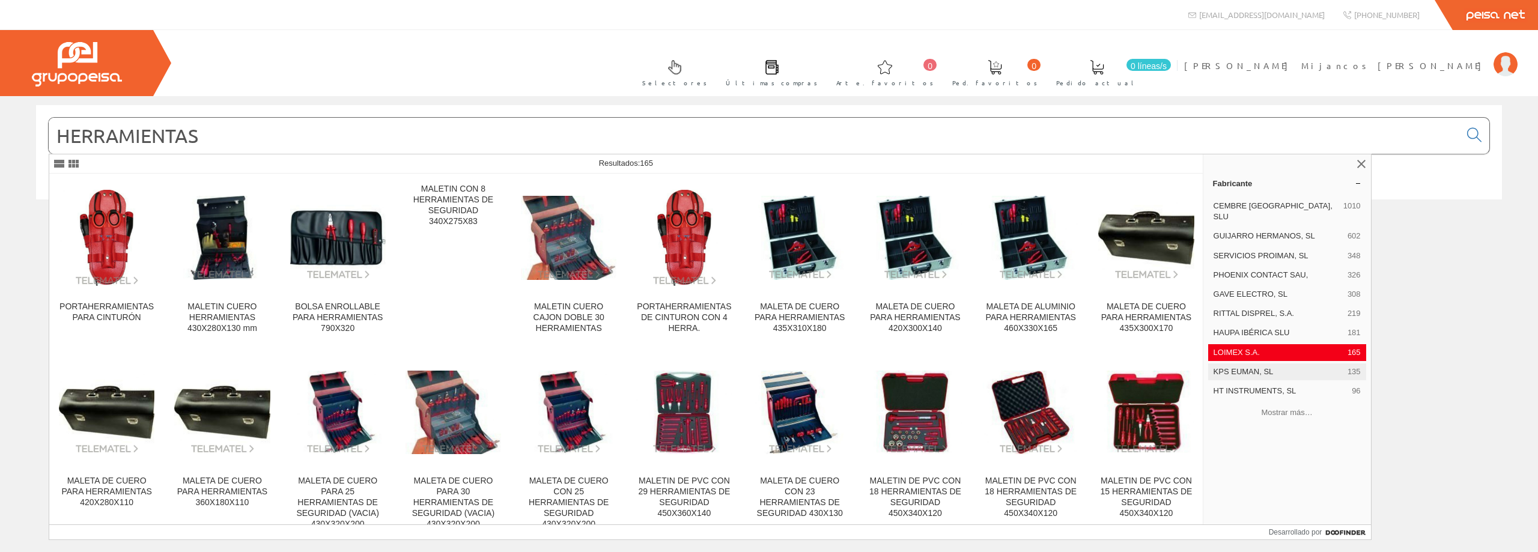
click at [1227, 367] on font "KPS EUMAN, SL" at bounding box center [1244, 371] width 60 height 9
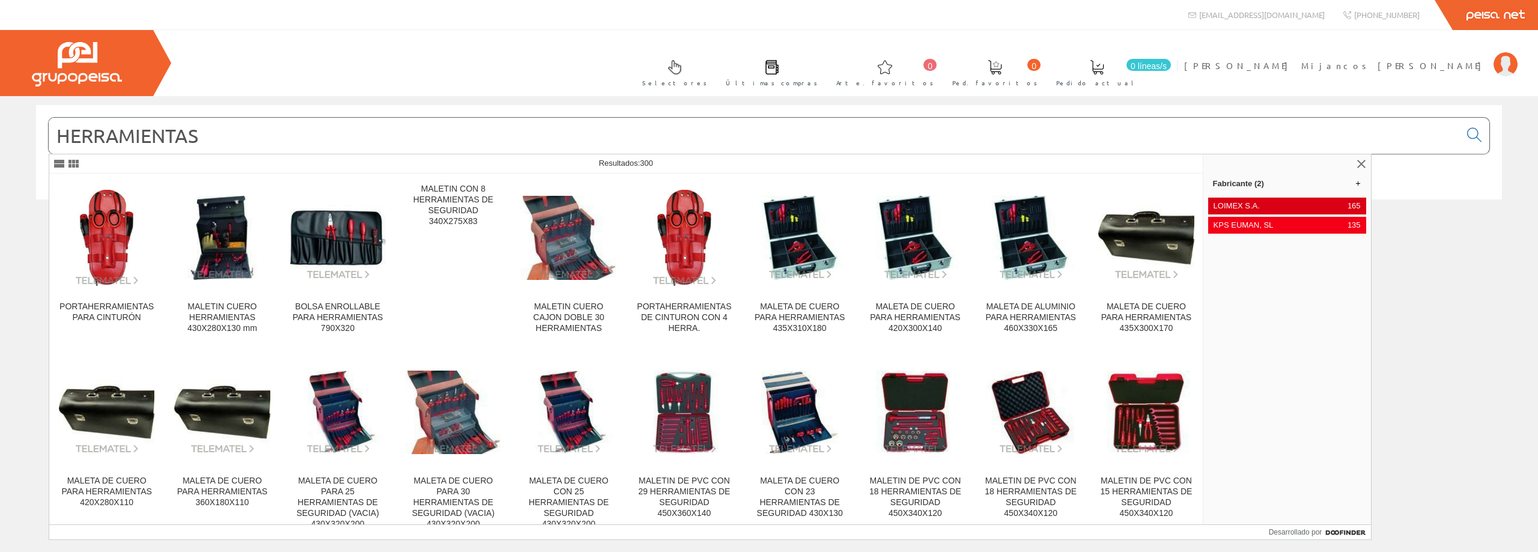
click at [1240, 209] on font "LOIMEX S.A." at bounding box center [1237, 205] width 46 height 9
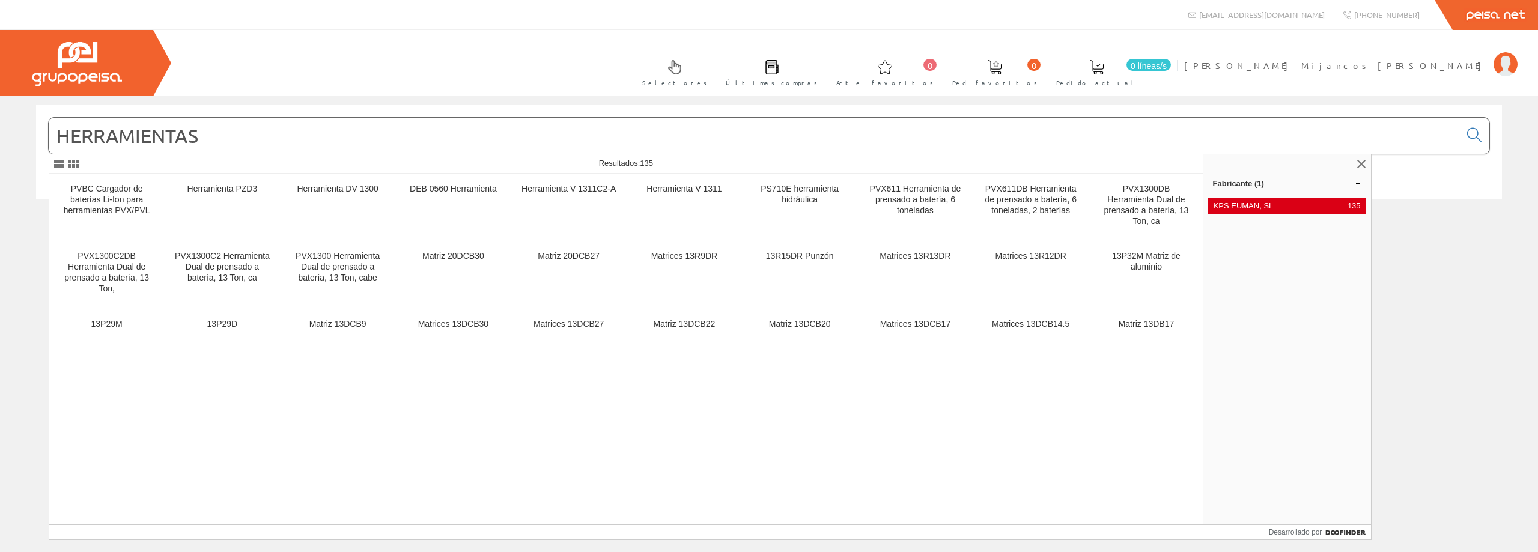
click at [1245, 210] on span "KPS EUMAN, SL" at bounding box center [1278, 206] width 129 height 11
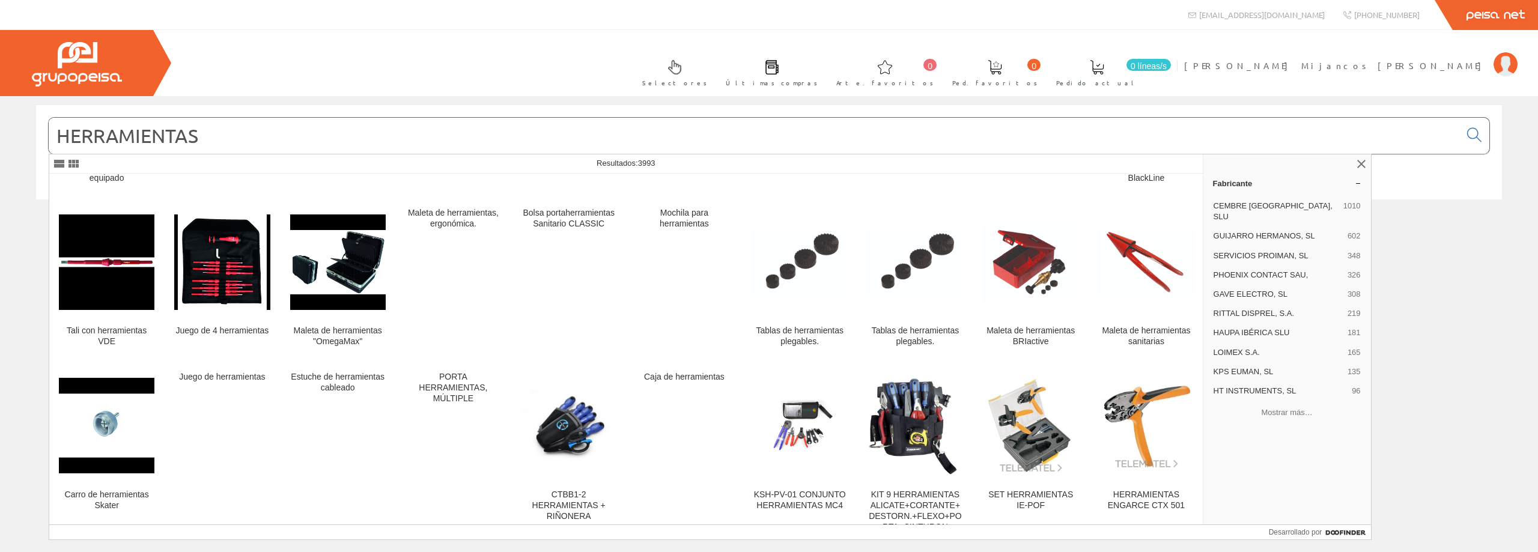
scroll to position [1812, 0]
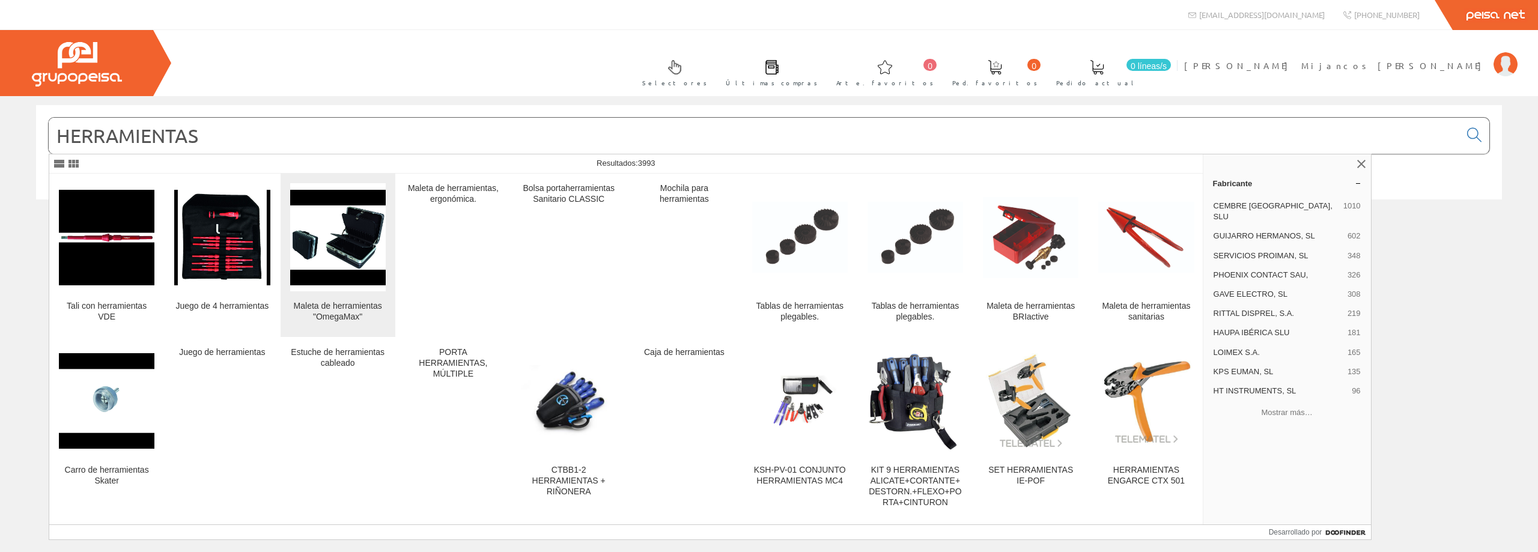
click at [344, 266] on img at bounding box center [338, 238] width 96 height 96
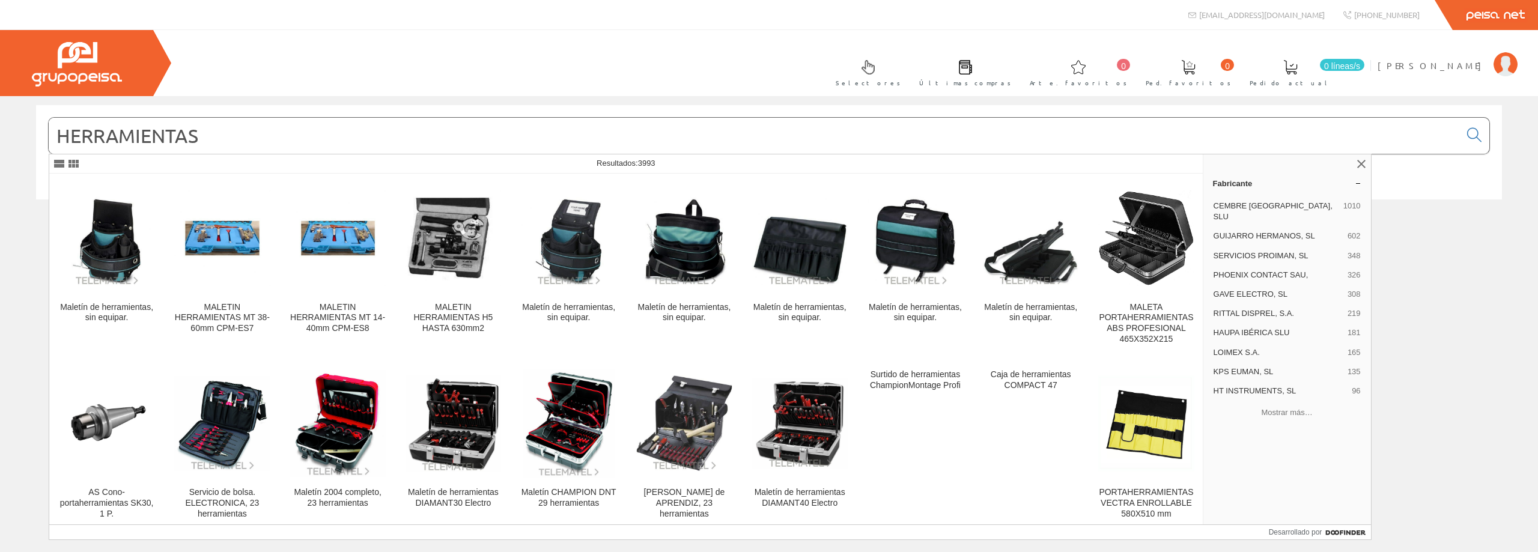
scroll to position [2233, 0]
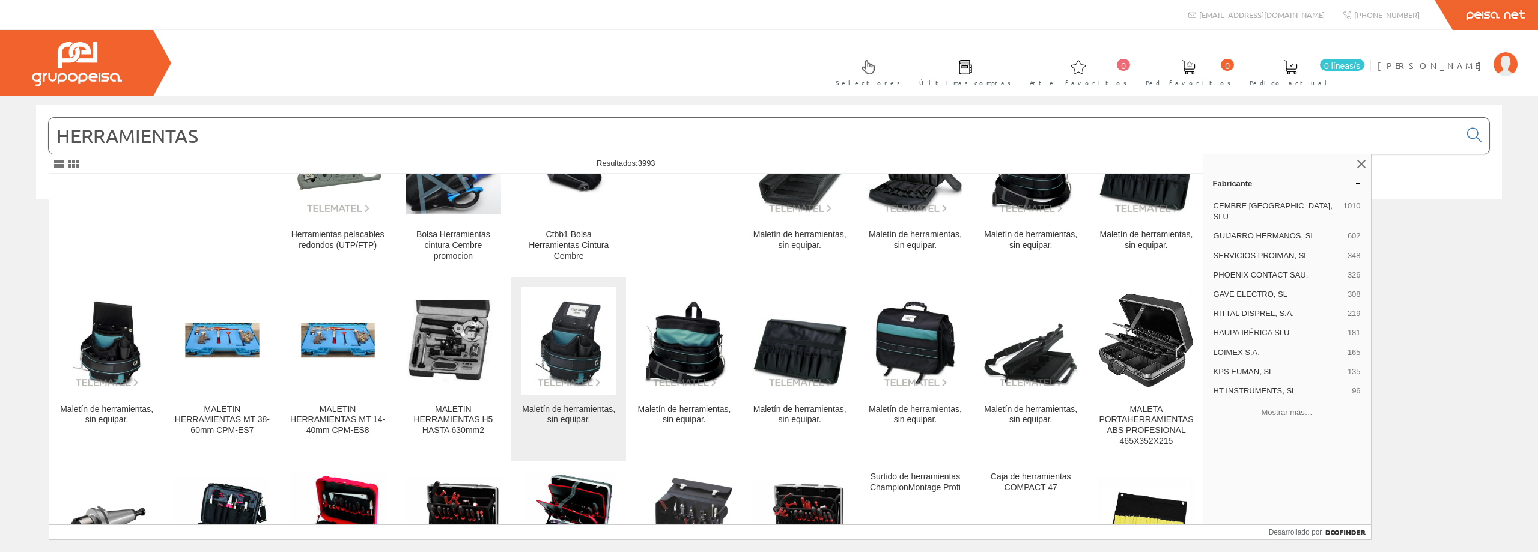
click at [570, 366] on img at bounding box center [569, 341] width 96 height 96
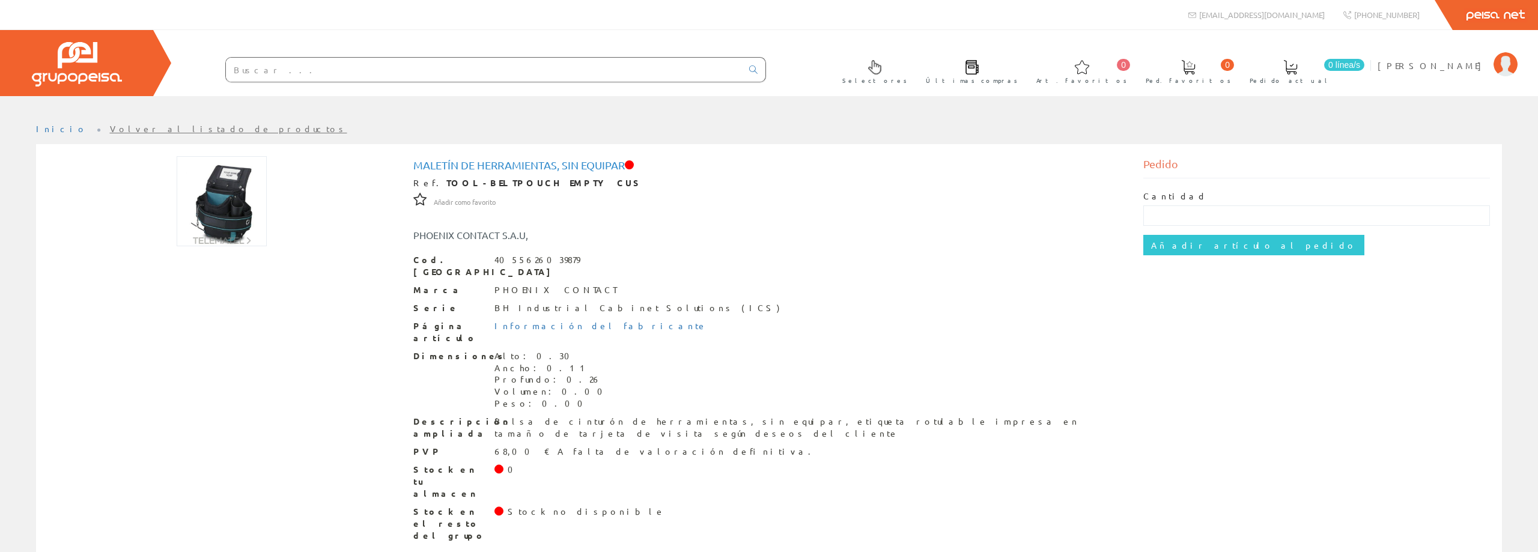
click at [223, 207] on img at bounding box center [222, 201] width 90 height 90
click at [561, 320] on link "Información del fabricante" at bounding box center [601, 325] width 213 height 11
click at [1024, 74] on link "Últimas compras" at bounding box center [969, 70] width 110 height 41
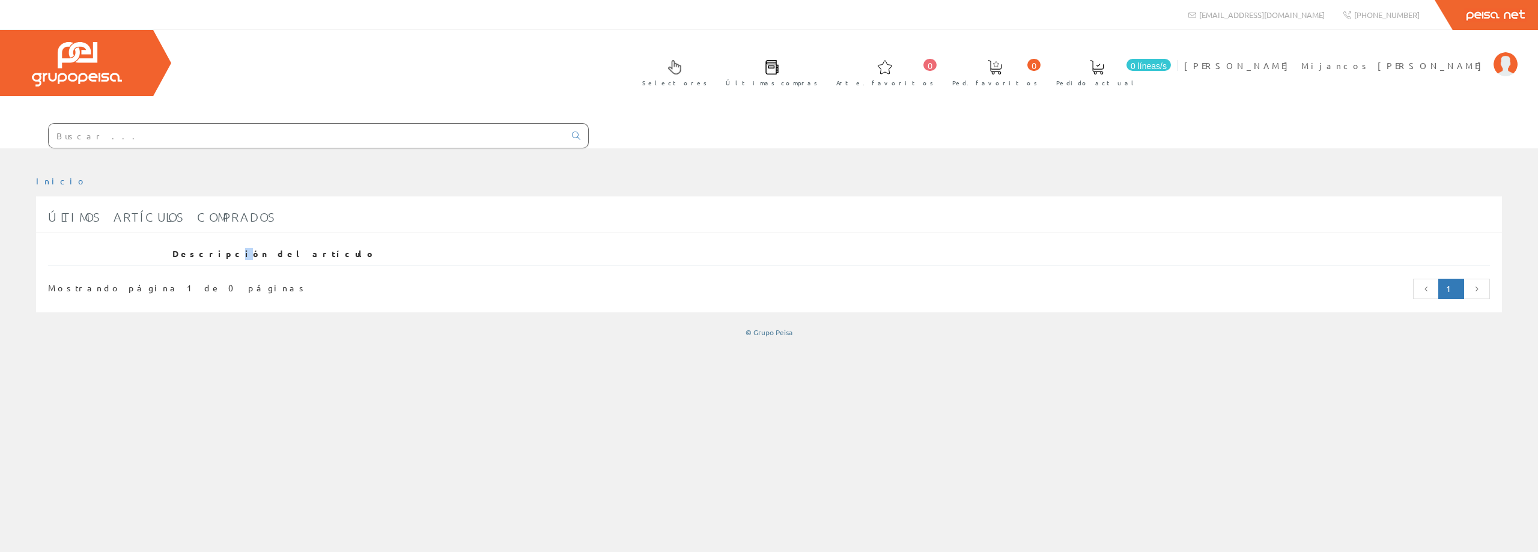
drag, startPoint x: 264, startPoint y: 209, endPoint x: 242, endPoint y: 178, distance: 38.7
click at [267, 243] on th "Descripción del artículo" at bounding box center [829, 254] width 1323 height 22
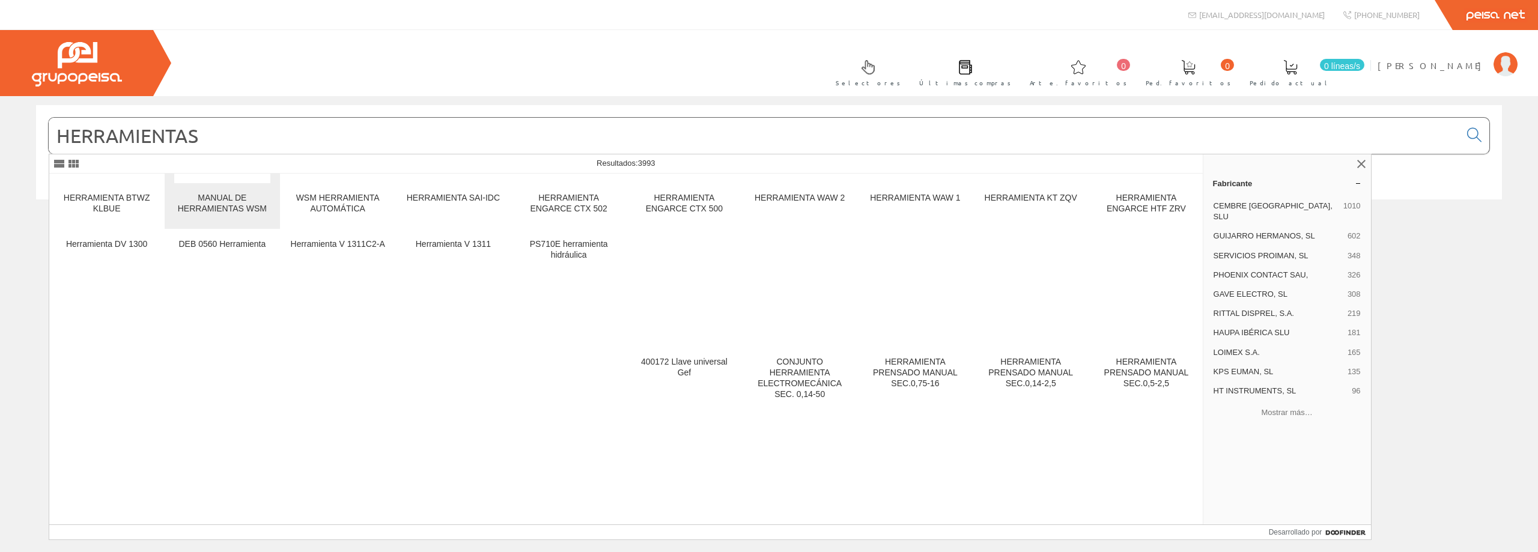
scroll to position [11849, 0]
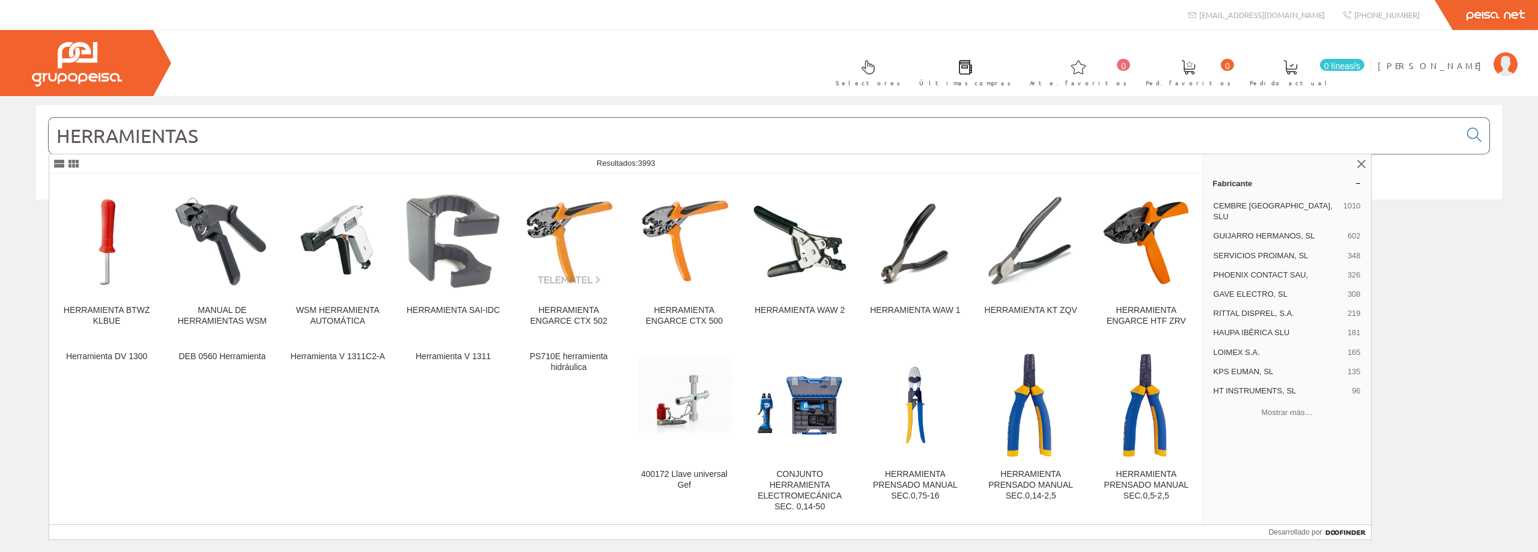
drag, startPoint x: 221, startPoint y: 130, endPoint x: 10, endPoint y: 121, distance: 211.2
click at [10, 121] on div "HERRAMIENTAS © Grupo Peisa" at bounding box center [769, 165] width 1538 height 120
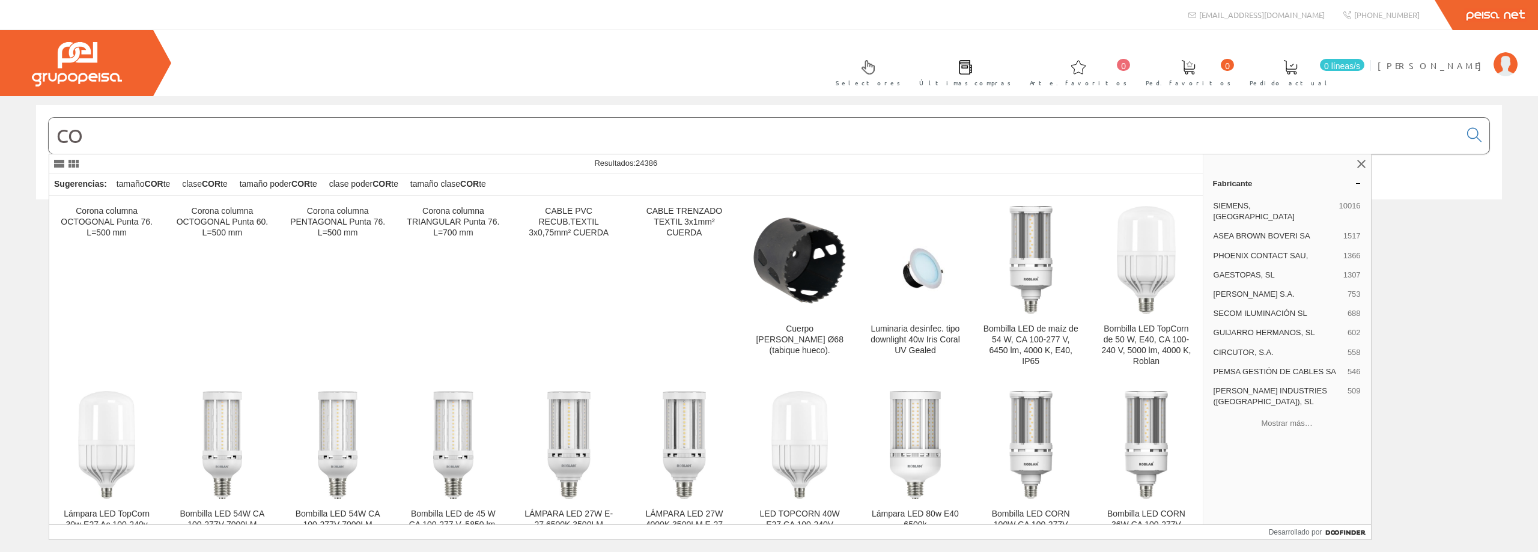
type input "C"
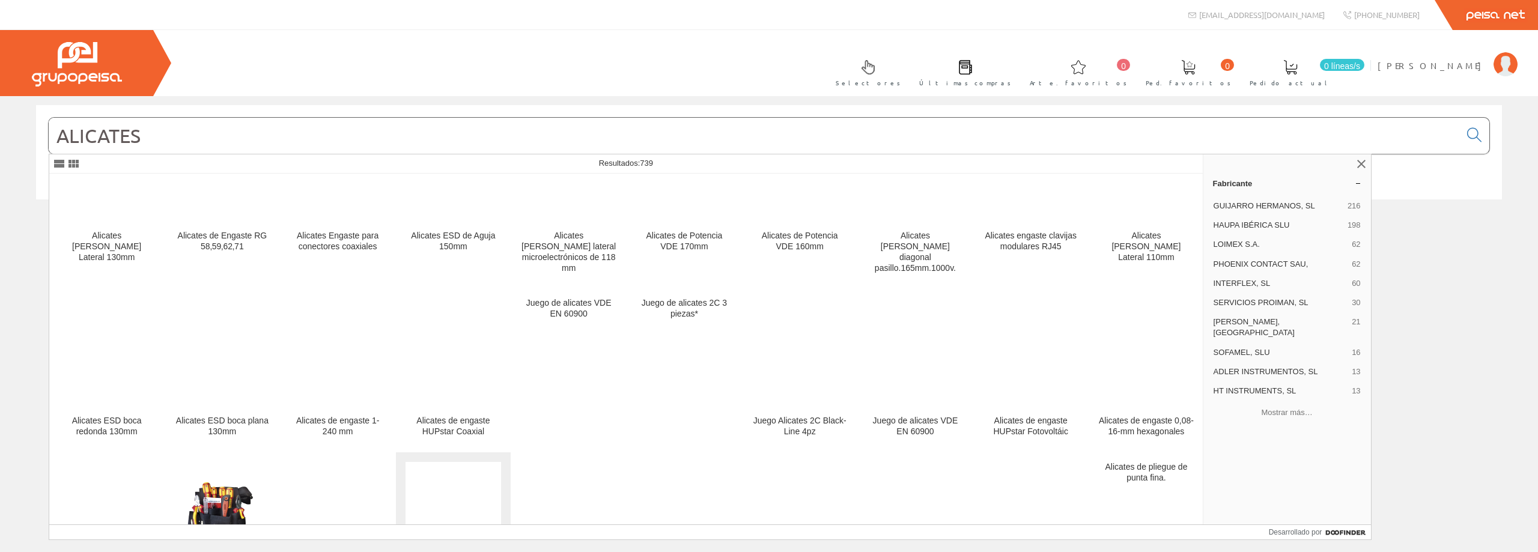
scroll to position [3486, 0]
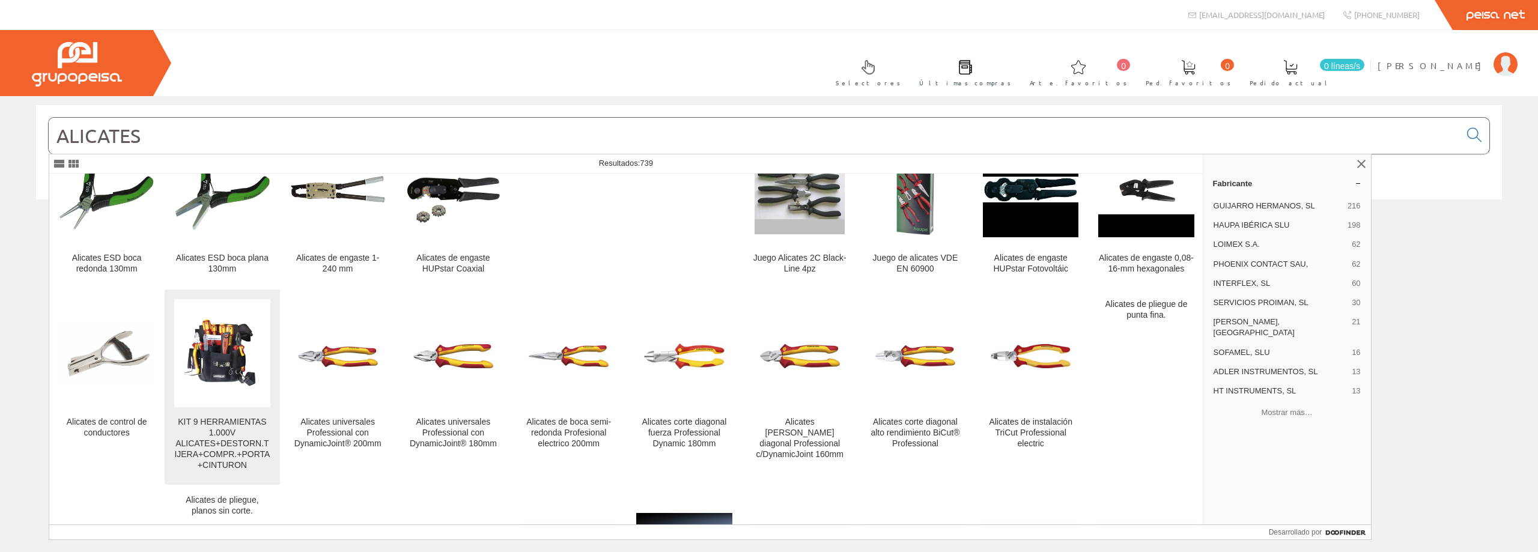
type input "ALICATES"
click at [233, 342] on img at bounding box center [222, 353] width 96 height 72
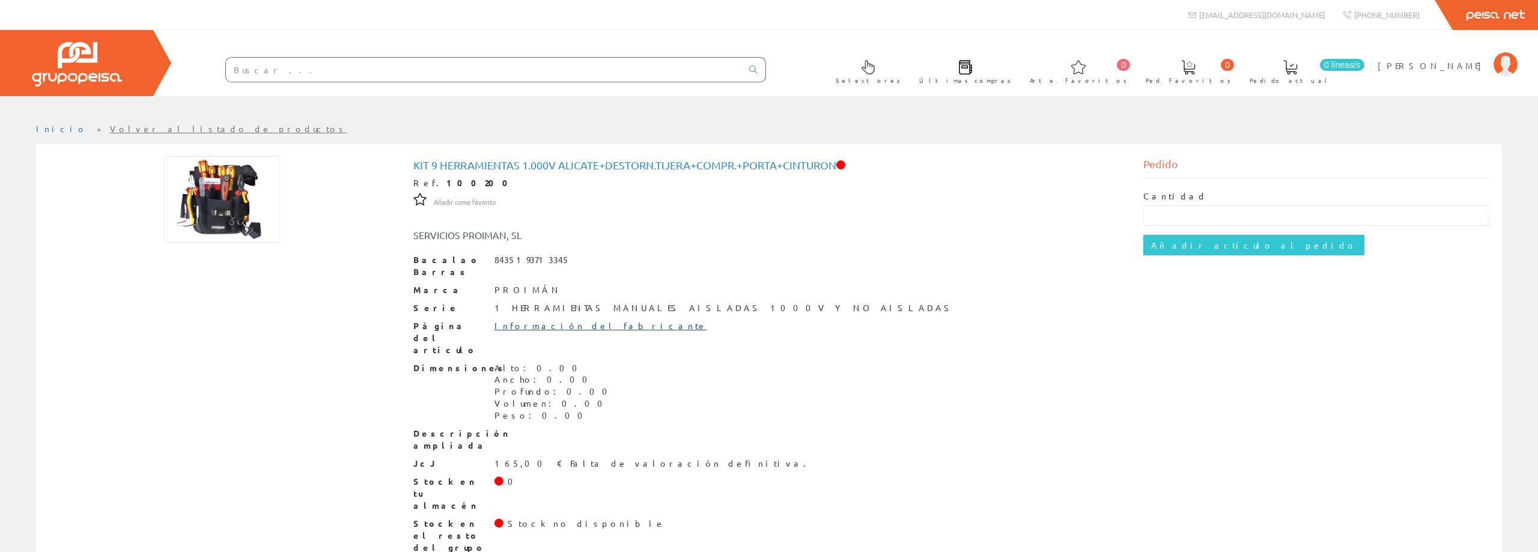
click at [540, 320] on font "Información del fabricante" at bounding box center [601, 325] width 213 height 11
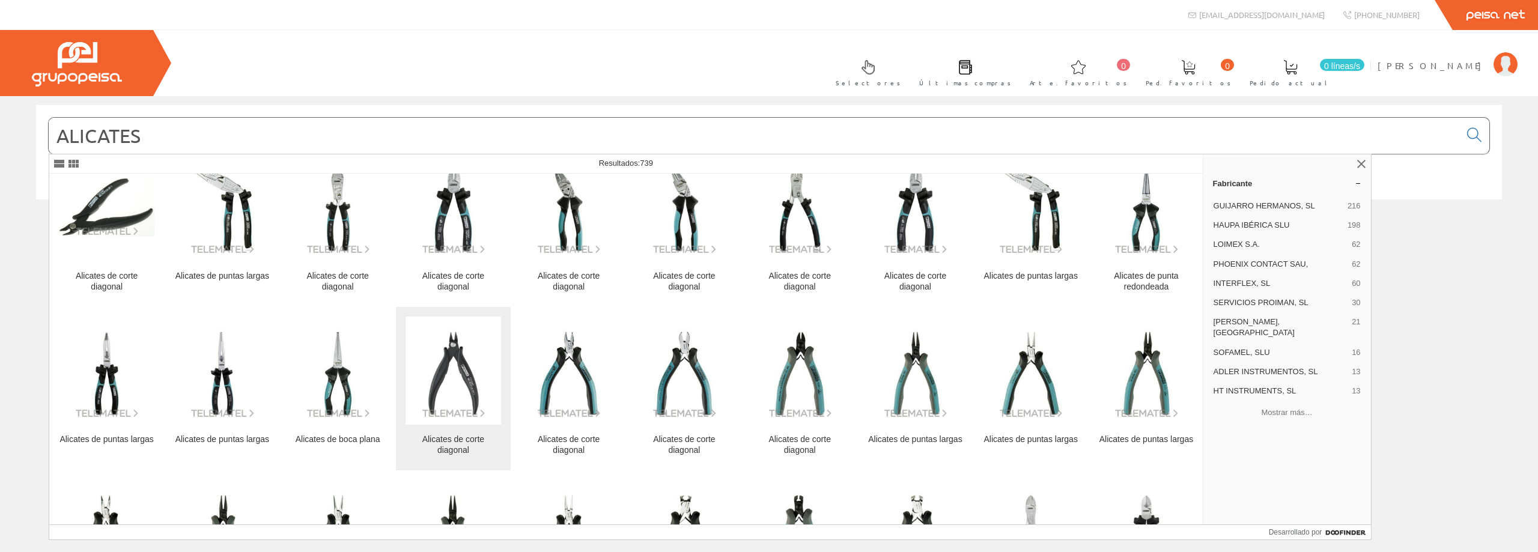
scroll to position [785, 0]
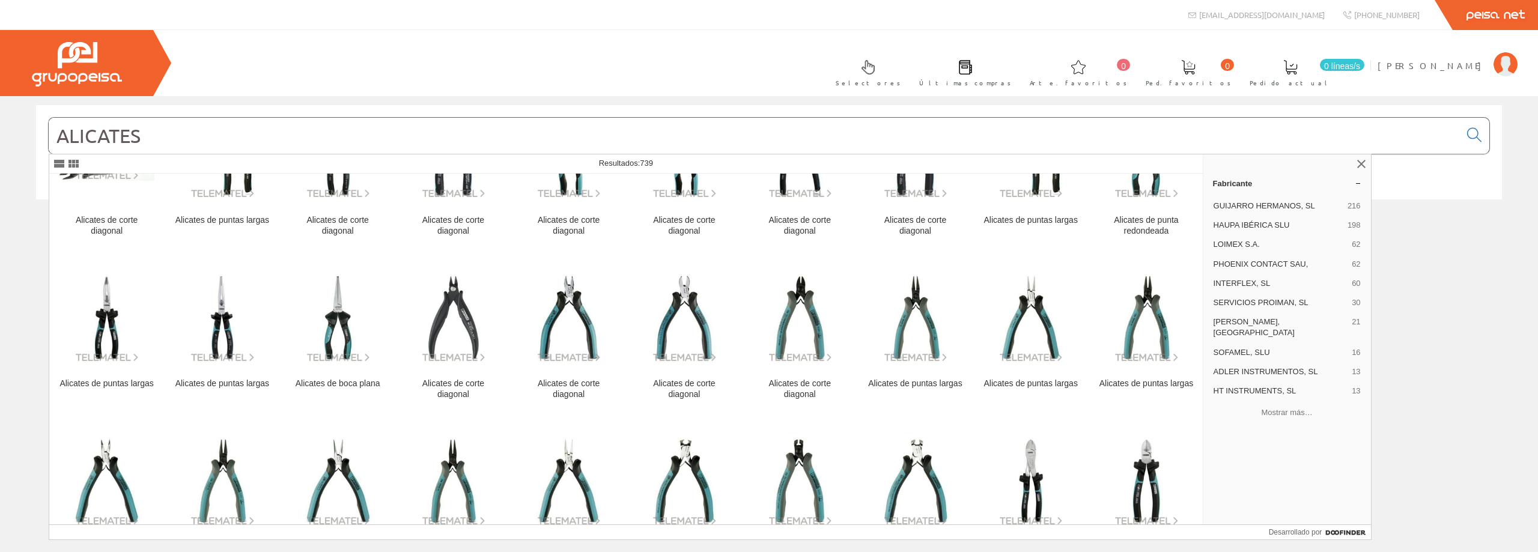
drag, startPoint x: 166, startPoint y: 139, endPoint x: 81, endPoint y: 118, distance: 87.7
click at [81, 118] on input "ALICATES" at bounding box center [755, 136] width 1412 height 36
click at [182, 144] on input "ALICATES" at bounding box center [755, 136] width 1412 height 36
click at [181, 142] on input "ALICATES" at bounding box center [755, 136] width 1412 height 36
type input "A"
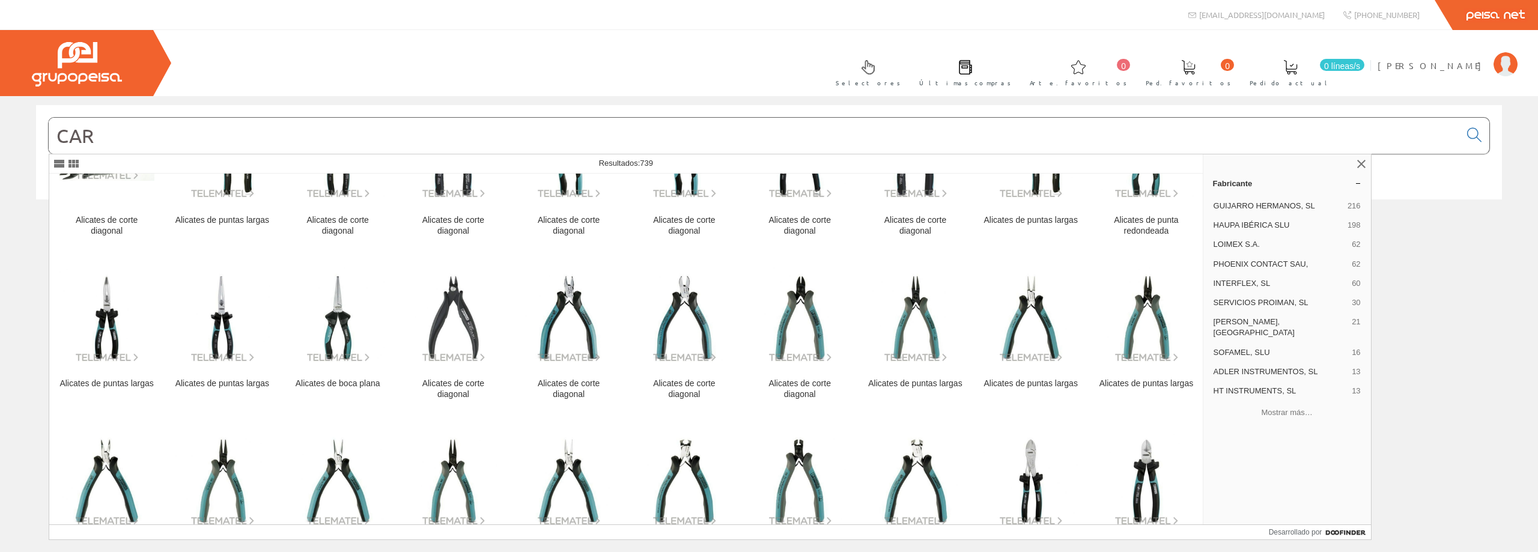
scroll to position [0, 0]
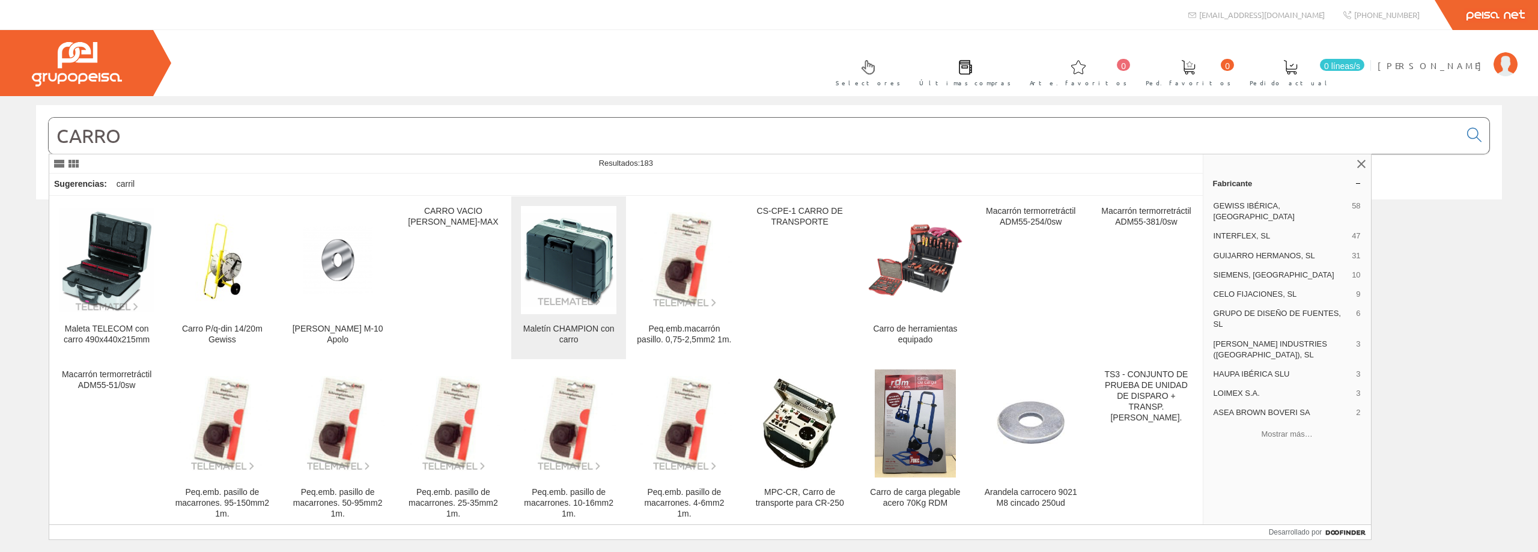
type input "CARRO"
click at [577, 273] on img at bounding box center [569, 260] width 96 height 94
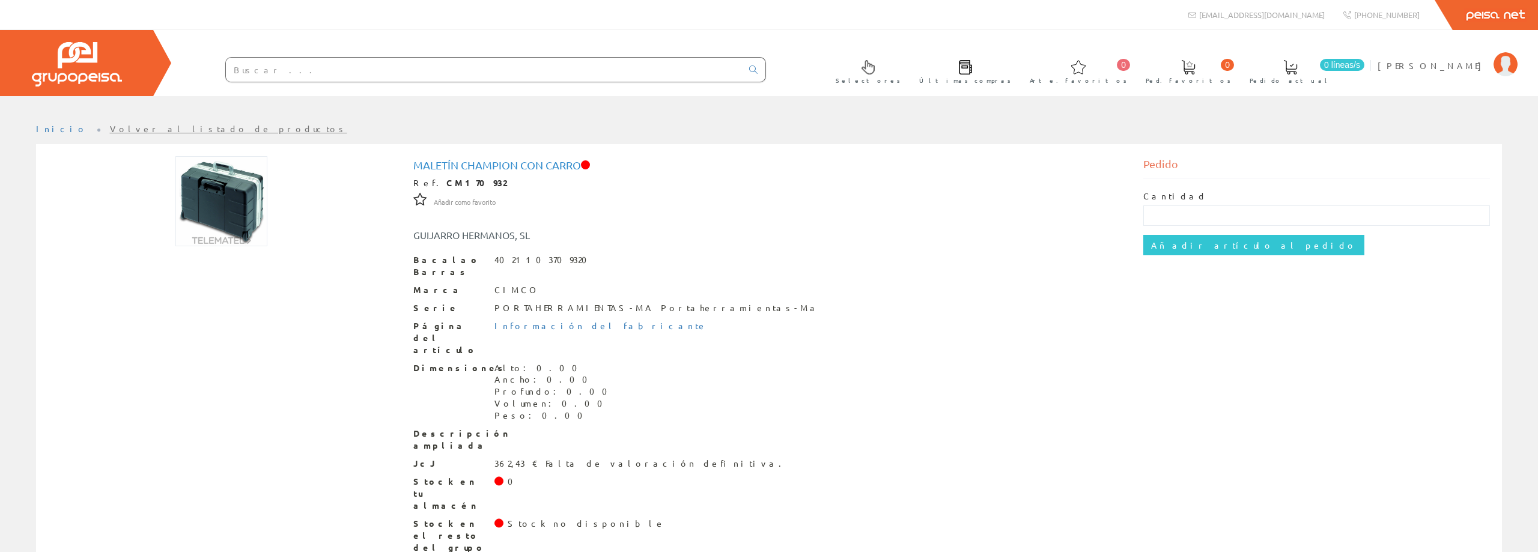
click at [222, 213] on img at bounding box center [221, 201] width 92 height 90
click at [215, 241] on img at bounding box center [221, 201] width 92 height 90
click at [217, 236] on img at bounding box center [221, 201] width 92 height 90
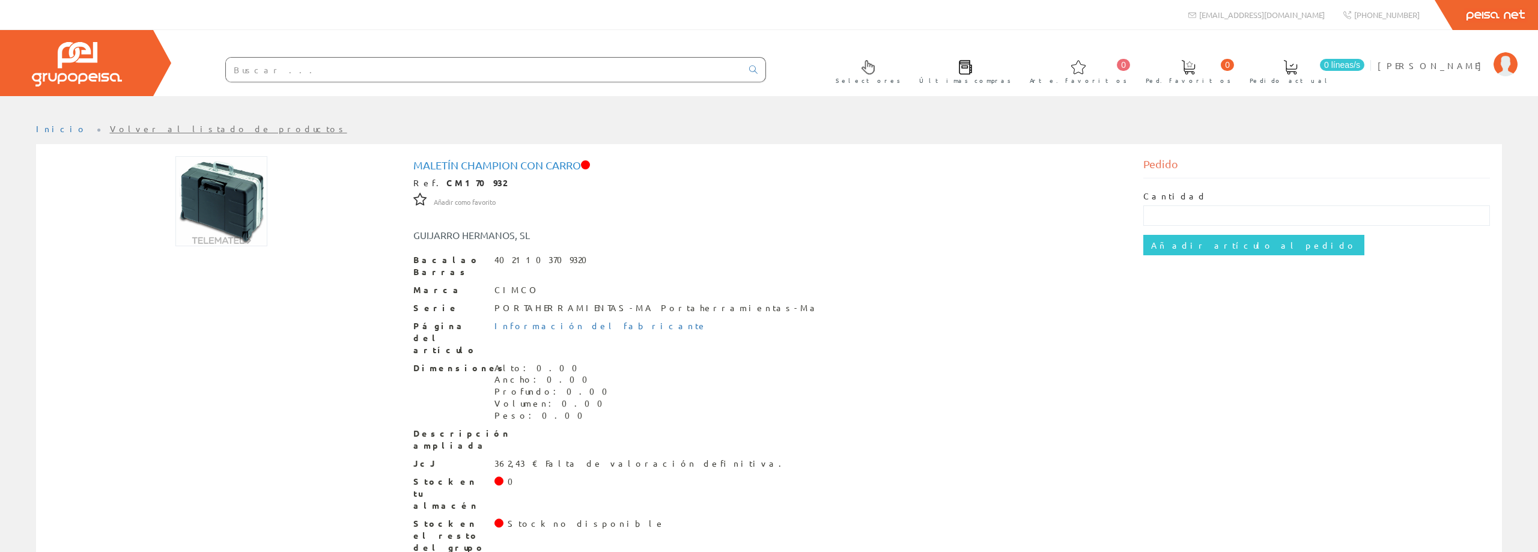
click at [217, 236] on img at bounding box center [221, 201] width 92 height 90
drag, startPoint x: 218, startPoint y: 234, endPoint x: 228, endPoint y: 216, distance: 21.0
click at [221, 227] on img at bounding box center [221, 201] width 92 height 90
click at [228, 216] on img at bounding box center [221, 201] width 92 height 90
drag, startPoint x: 230, startPoint y: 215, endPoint x: 285, endPoint y: 194, distance: 59.2
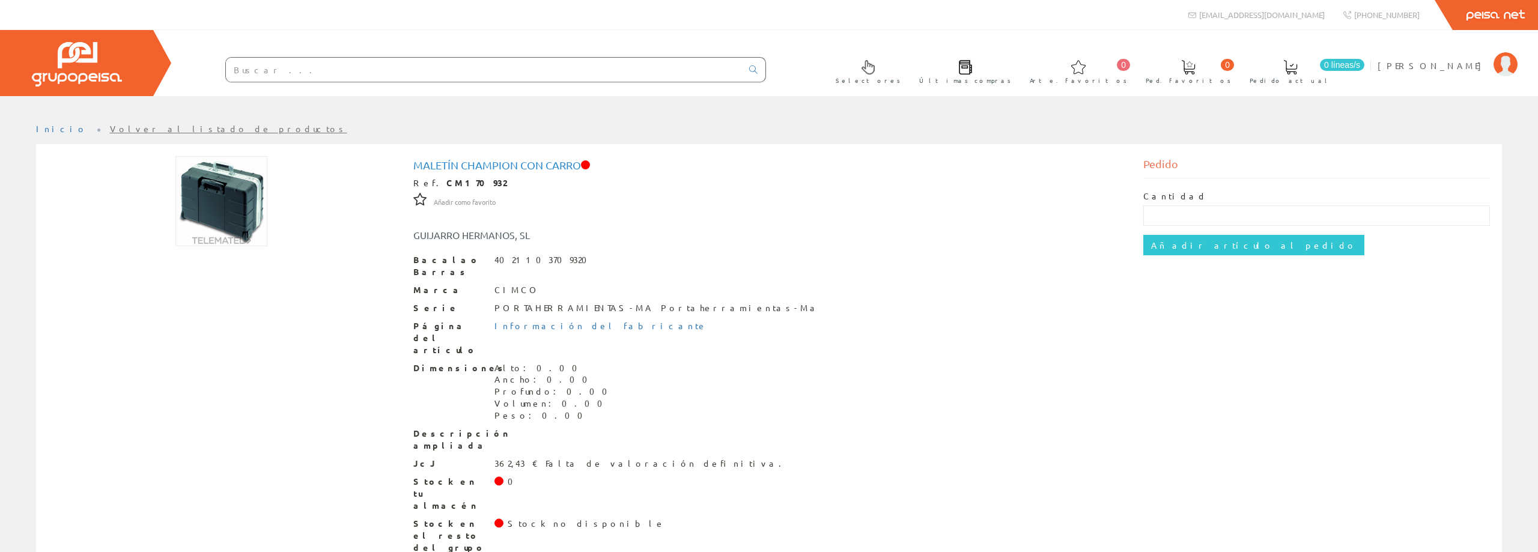
click at [241, 209] on img at bounding box center [221, 201] width 92 height 90
click at [541, 320] on font "Información del fabricante" at bounding box center [601, 325] width 213 height 11
